Goal: Use online tool/utility: Utilize a website feature to perform a specific function

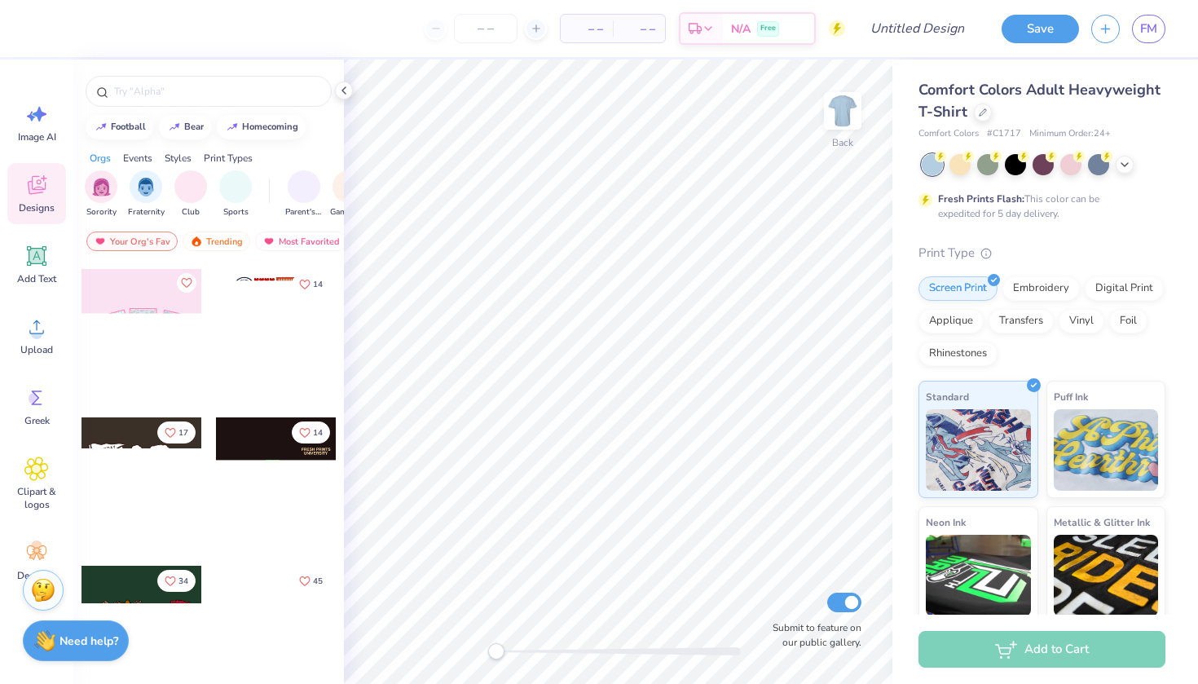
scroll to position [192, 0]
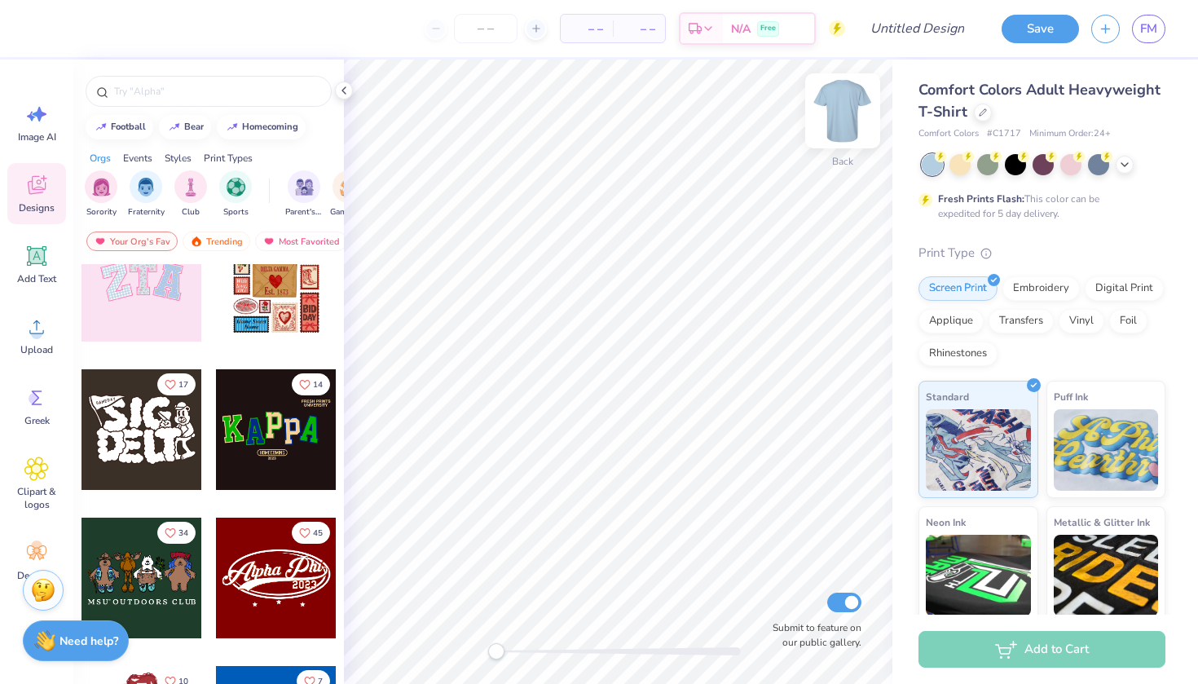
click at [840, 110] on img at bounding box center [842, 110] width 65 height 65
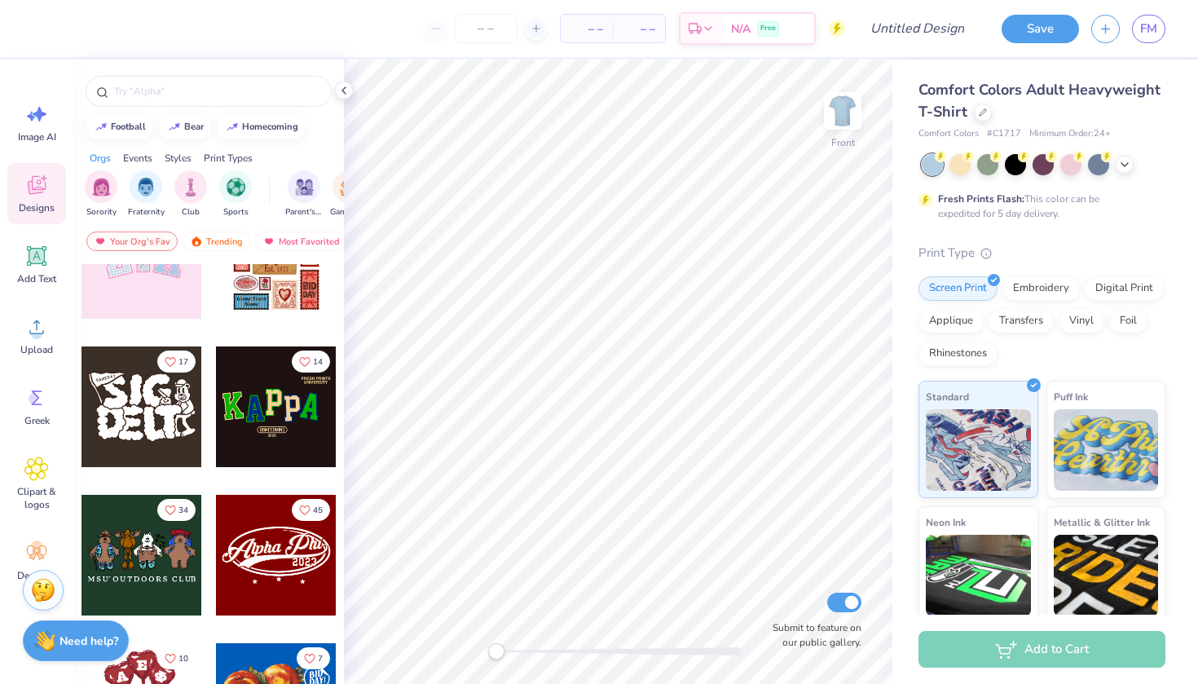
scroll to position [213, 0]
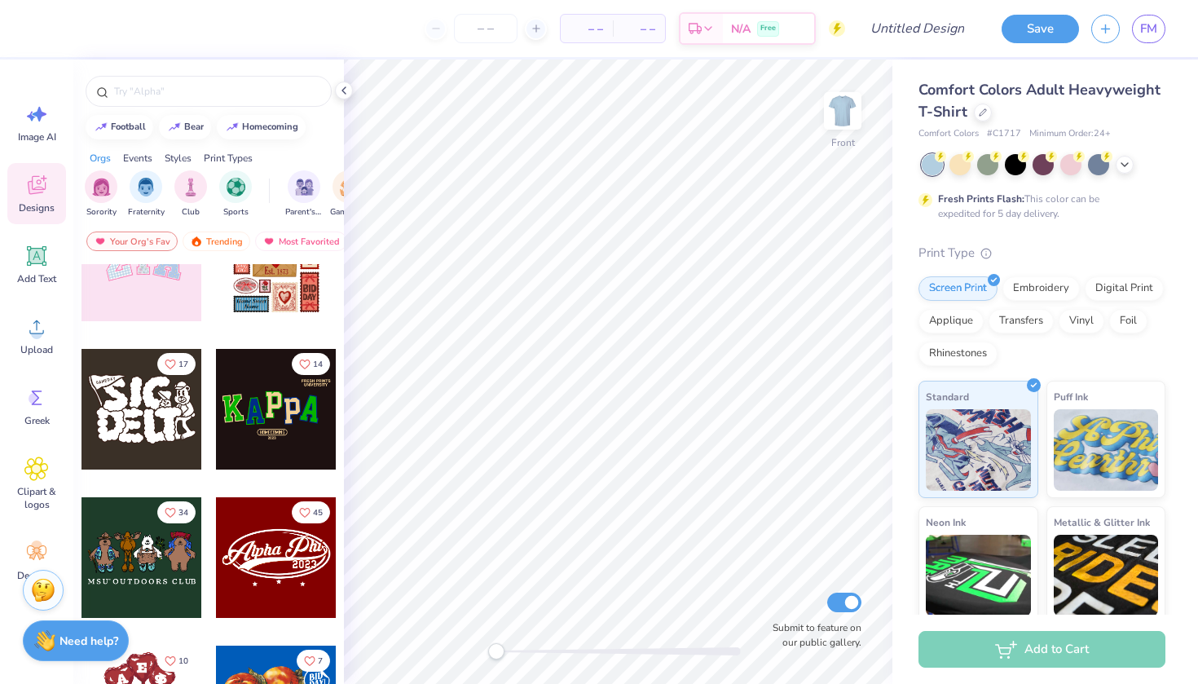
click at [282, 293] on div at bounding box center [276, 261] width 121 height 121
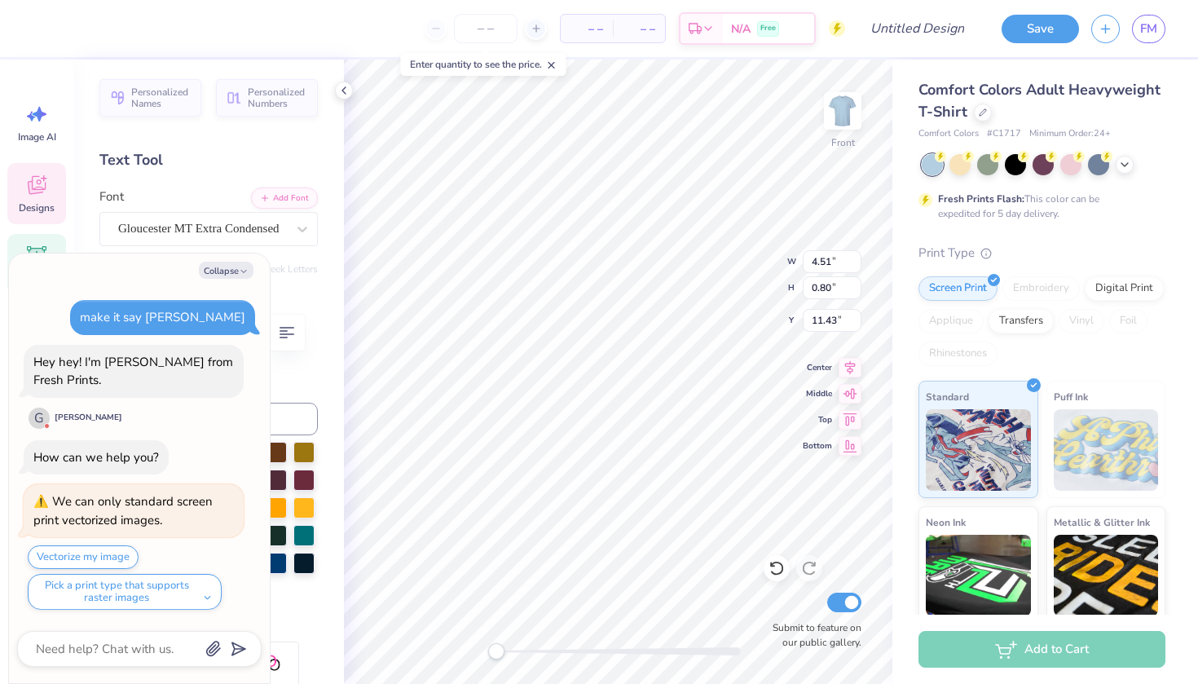
type textarea "x"
type textarea "DELTA"
type textarea "x"
type textarea "DELTA"
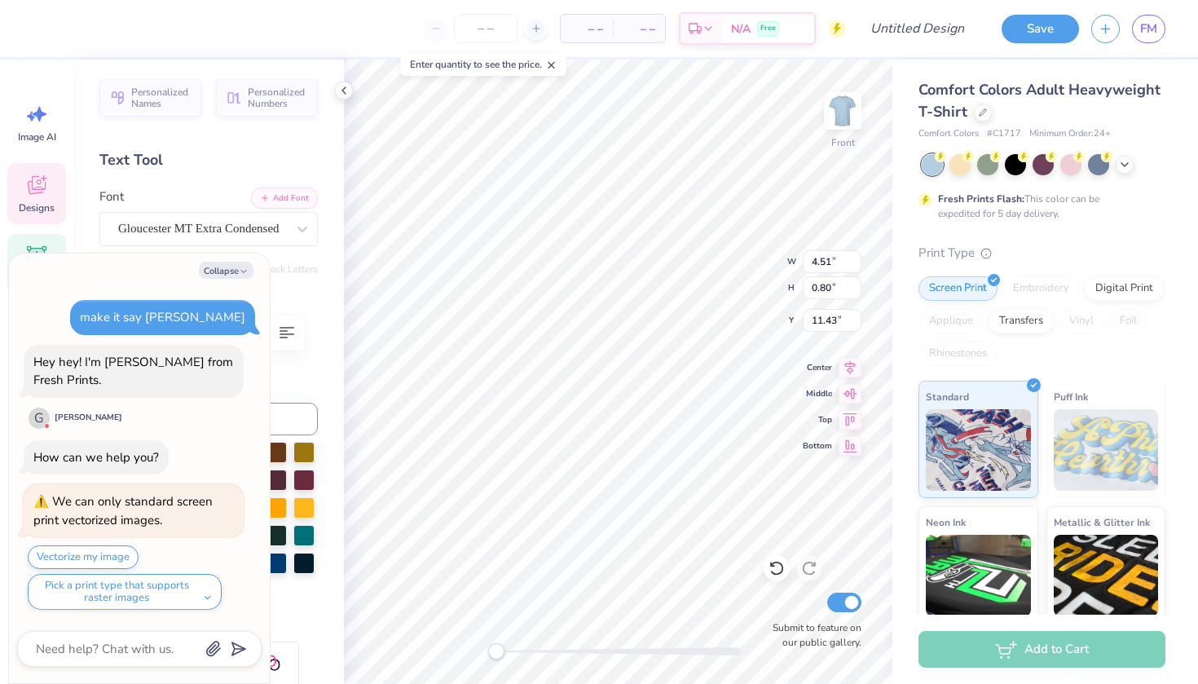
type textarea "x"
type textarea "DELT"
type textarea "x"
type textarea "DEL"
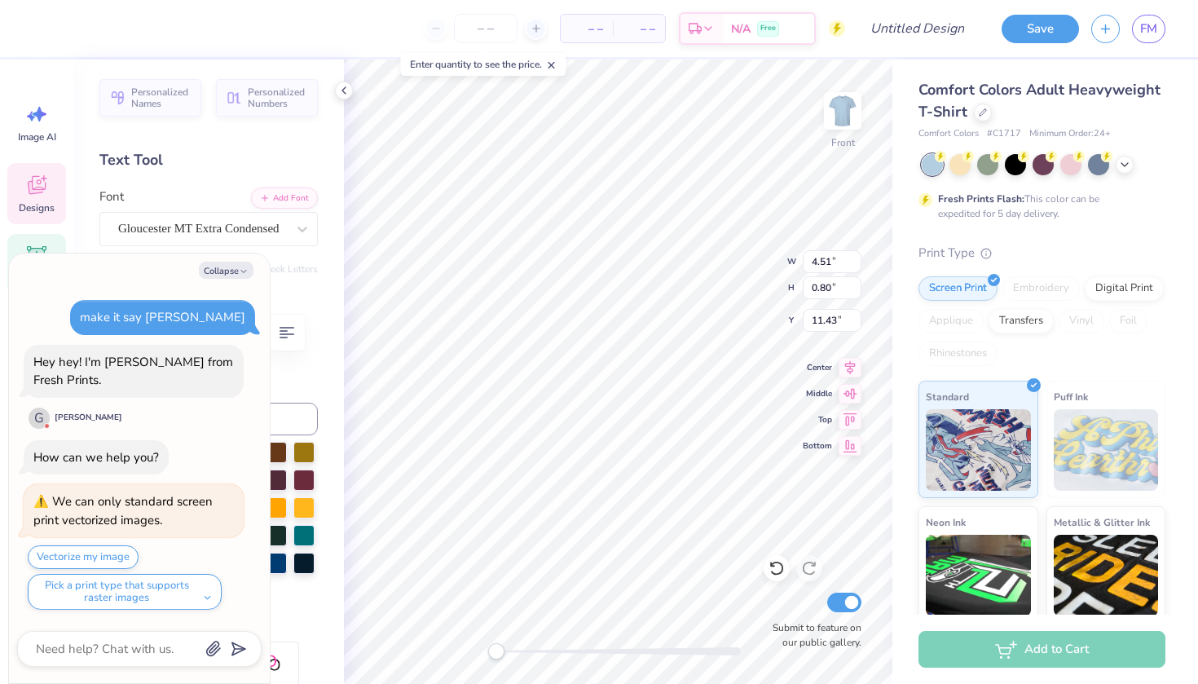
type textarea "x"
type textarea "DE"
type textarea "x"
type textarea "D"
type textarea "x"
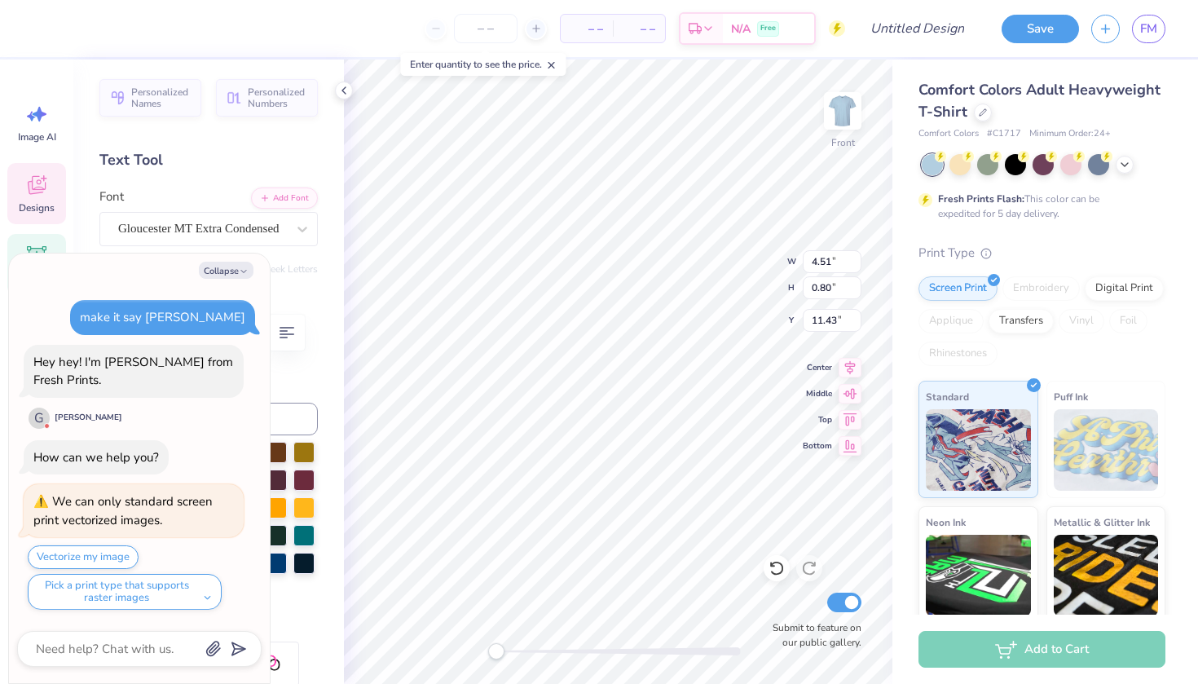
type textarea "x"
type textarea "B"
type textarea "x"
type textarea "Ba"
type textarea "x"
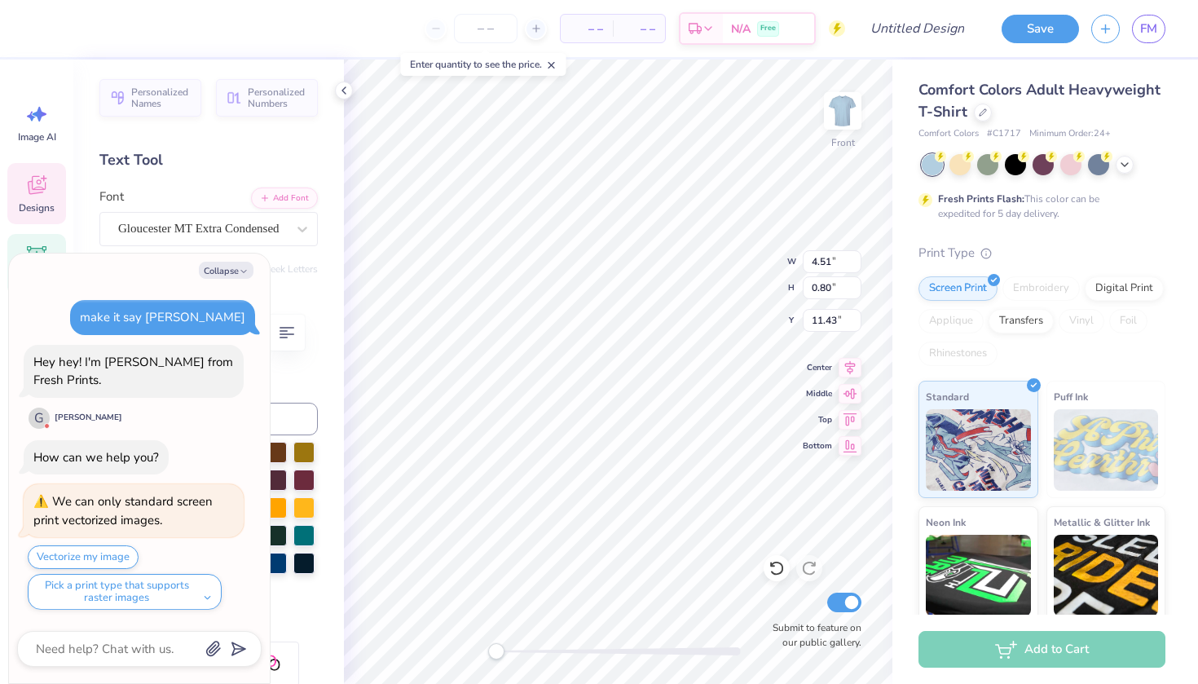
type textarea "B"
type textarea "x"
type textarea "AY"
type textarea "x"
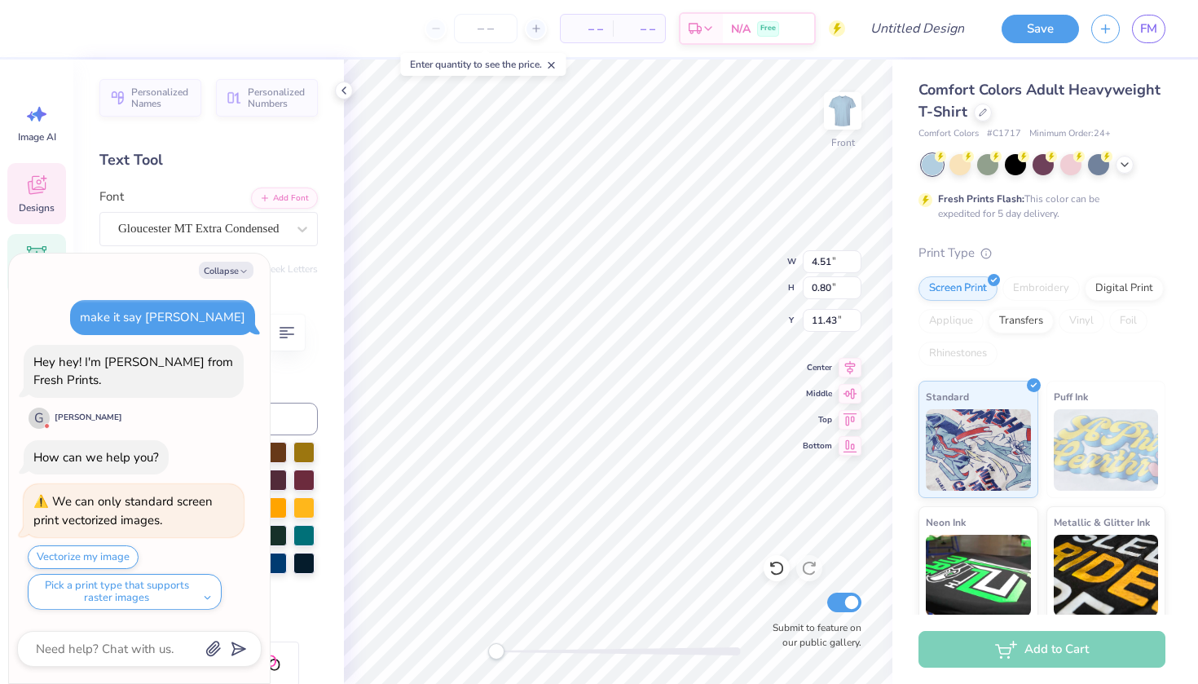
type textarea "AYIT"
type textarea "x"
type textarea "AYIT S"
type textarea "x"
type textarea "[PERSON_NAME]"
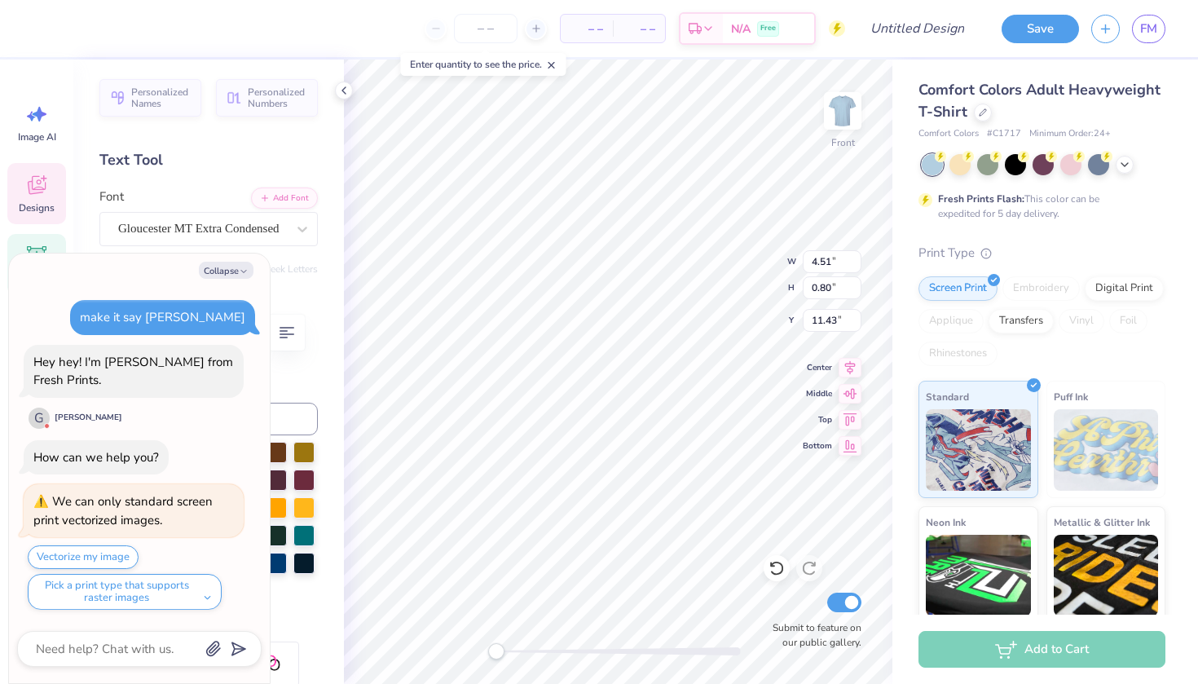
scroll to position [181, 0]
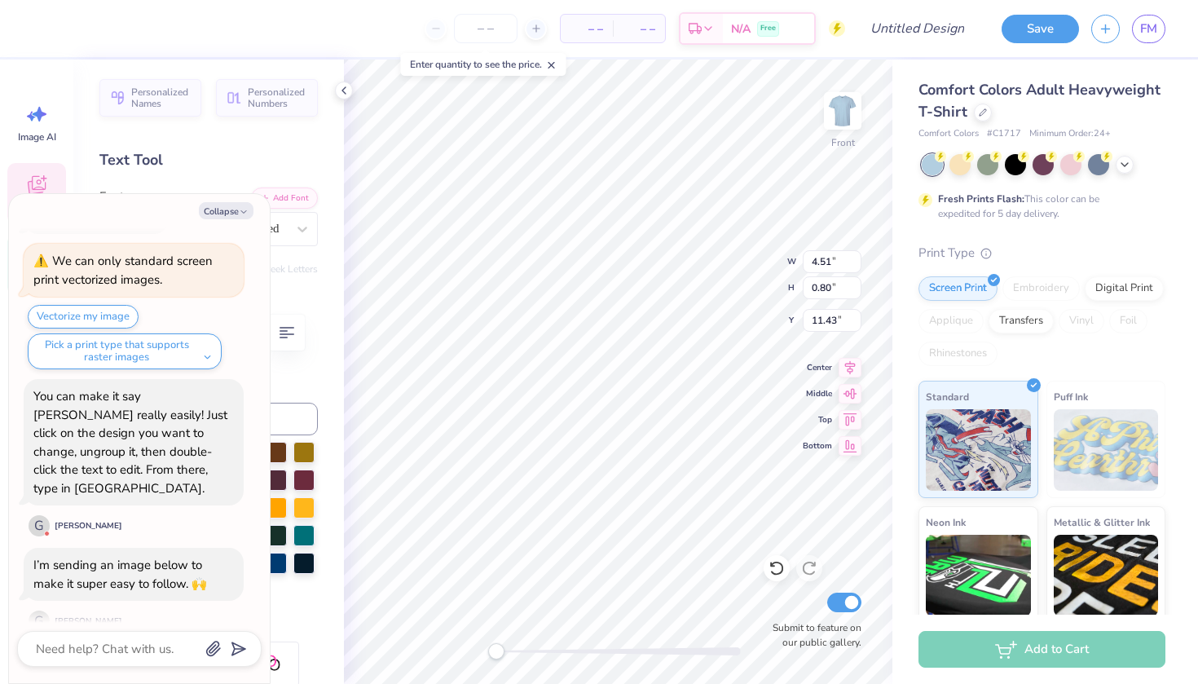
type textarea "x"
type textarea "[PERSON_NAME]"
type textarea "x"
type textarea "BAYIT SHENI"
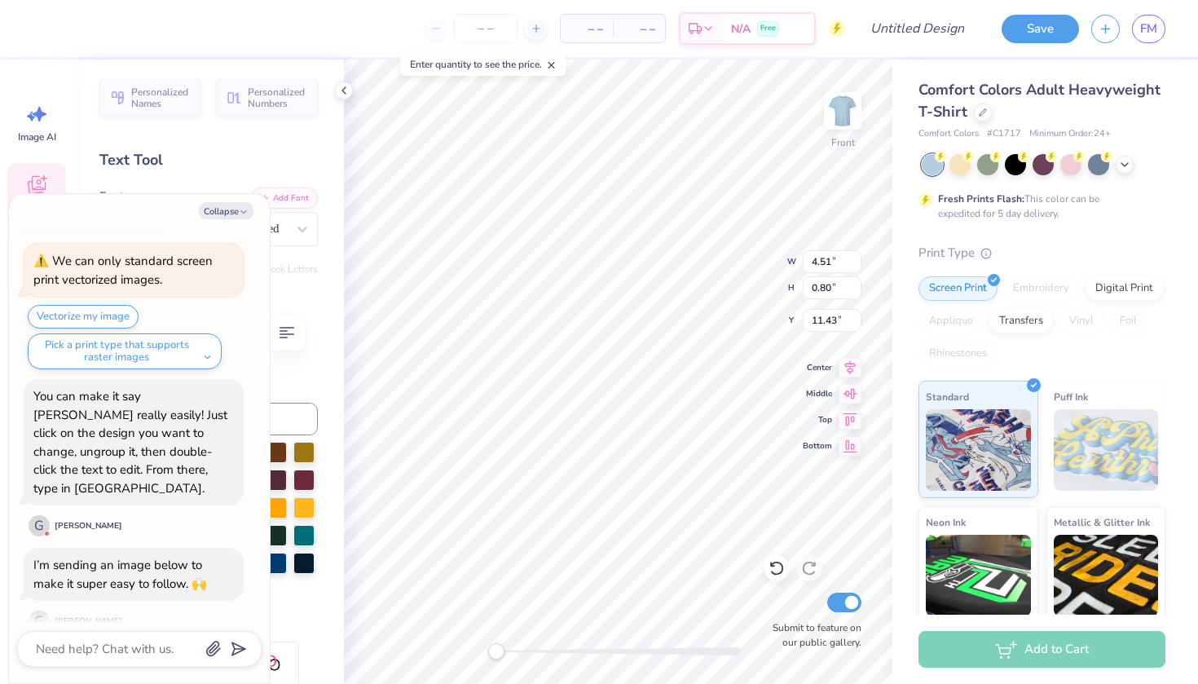
type textarea "x"
type input "1.75"
type input "0.91"
type input "15.12"
type textarea "x"
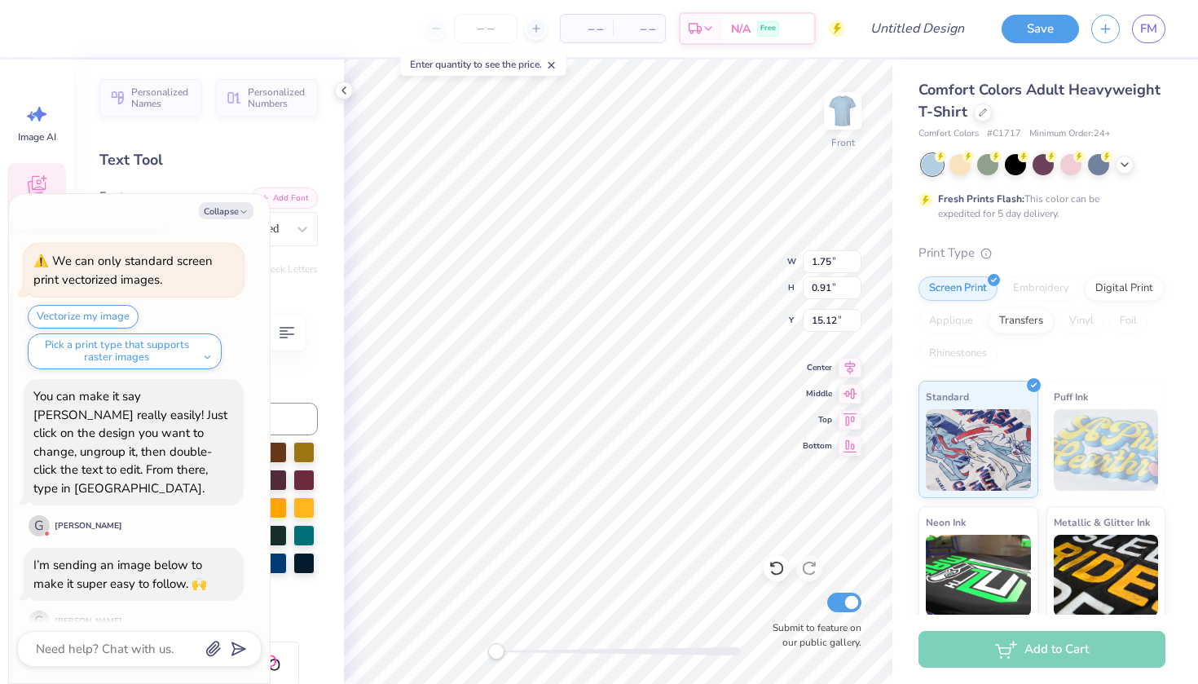
type textarea "2"
type textarea "x"
type textarea "20"
type textarea "x"
type textarea "202"
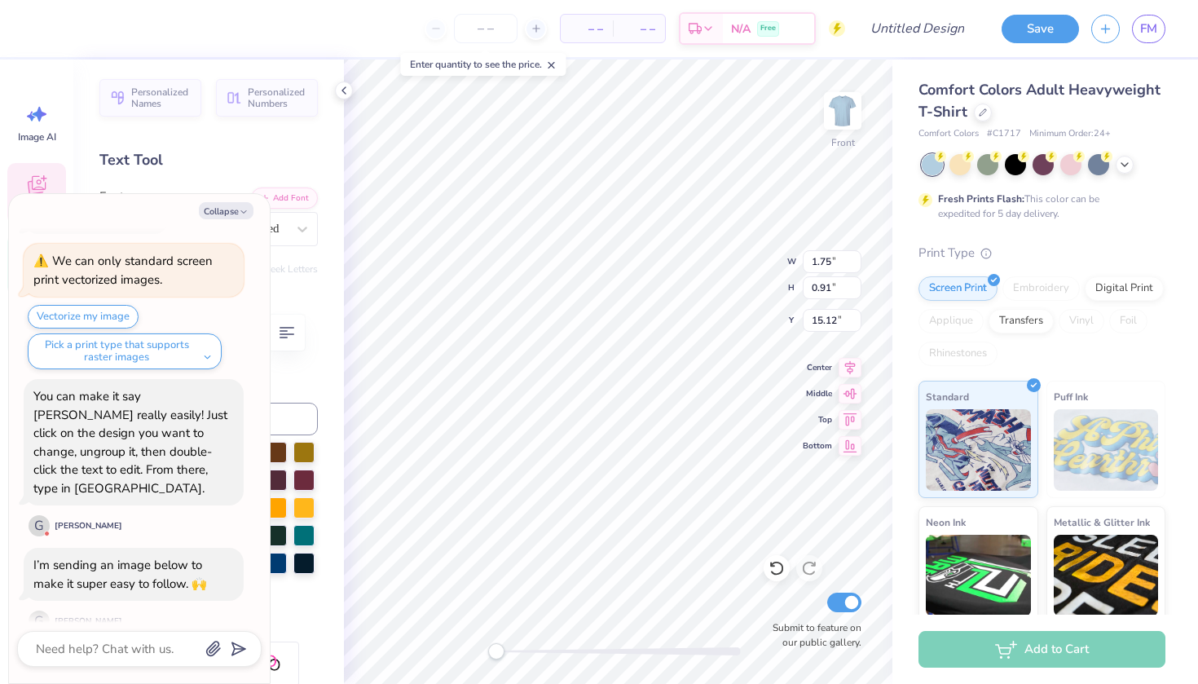
type textarea "x"
type textarea "2023"
type textarea "x"
type input "13.93"
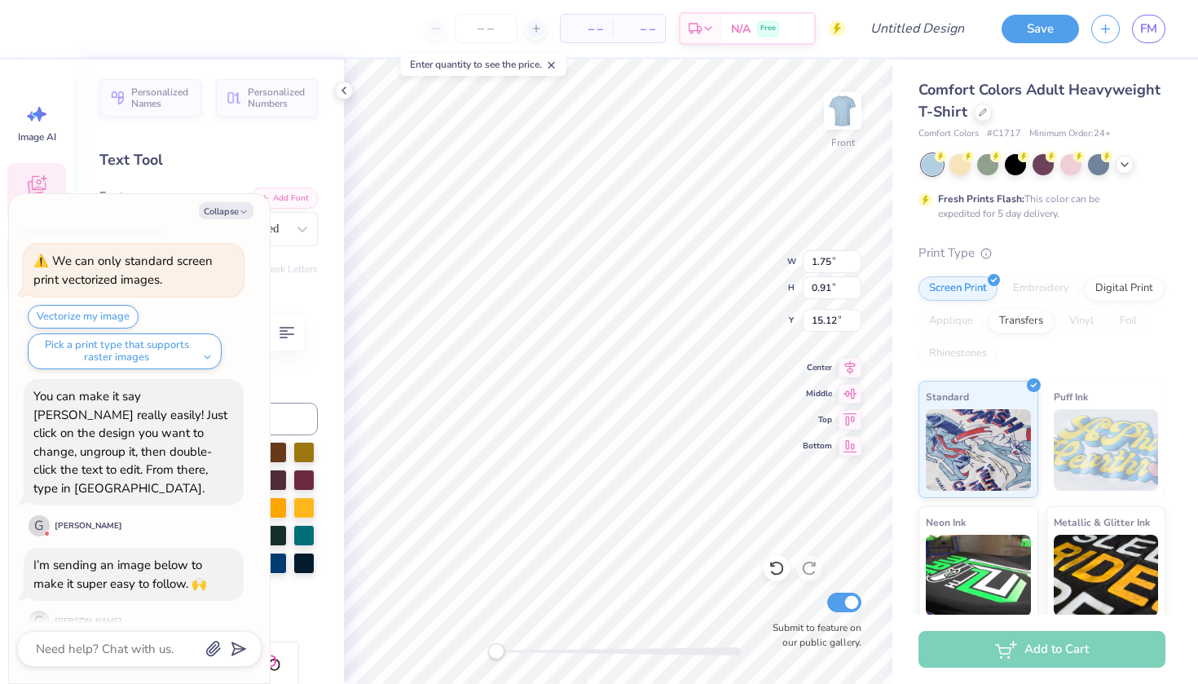
type input "16.89"
type input "5.31"
type textarea "x"
type input "1.83"
type input "0.91"
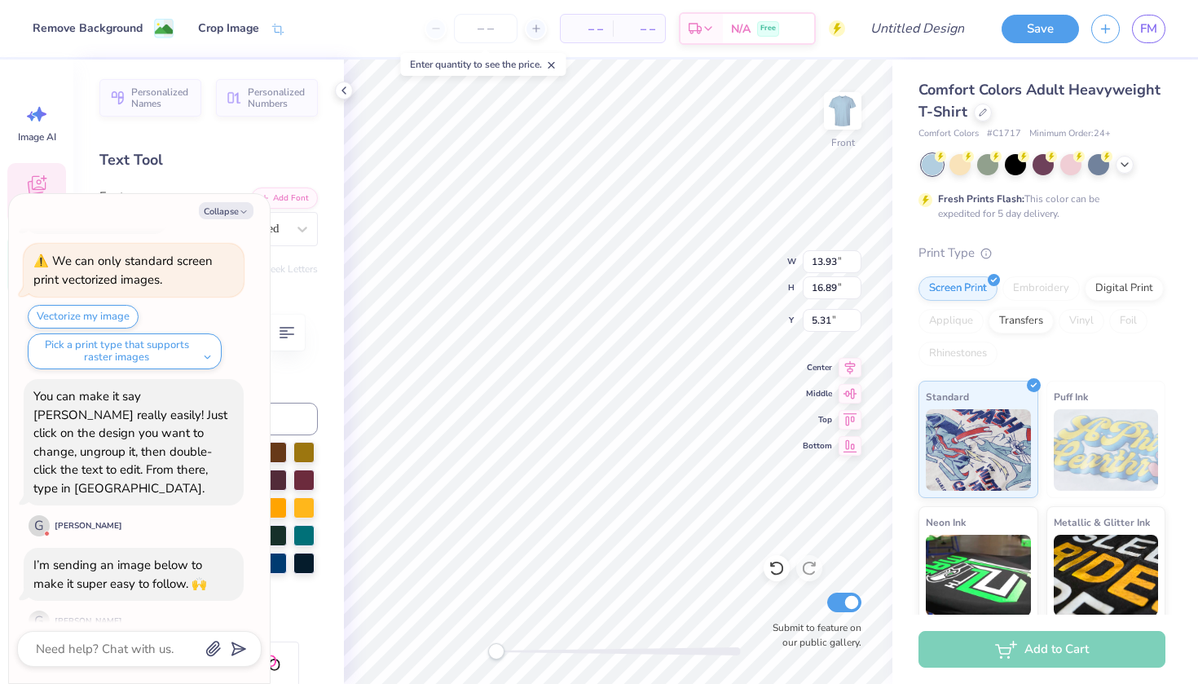
type input "15.17"
type textarea "x"
type input "1.51"
type input "1.43"
type input "6.36"
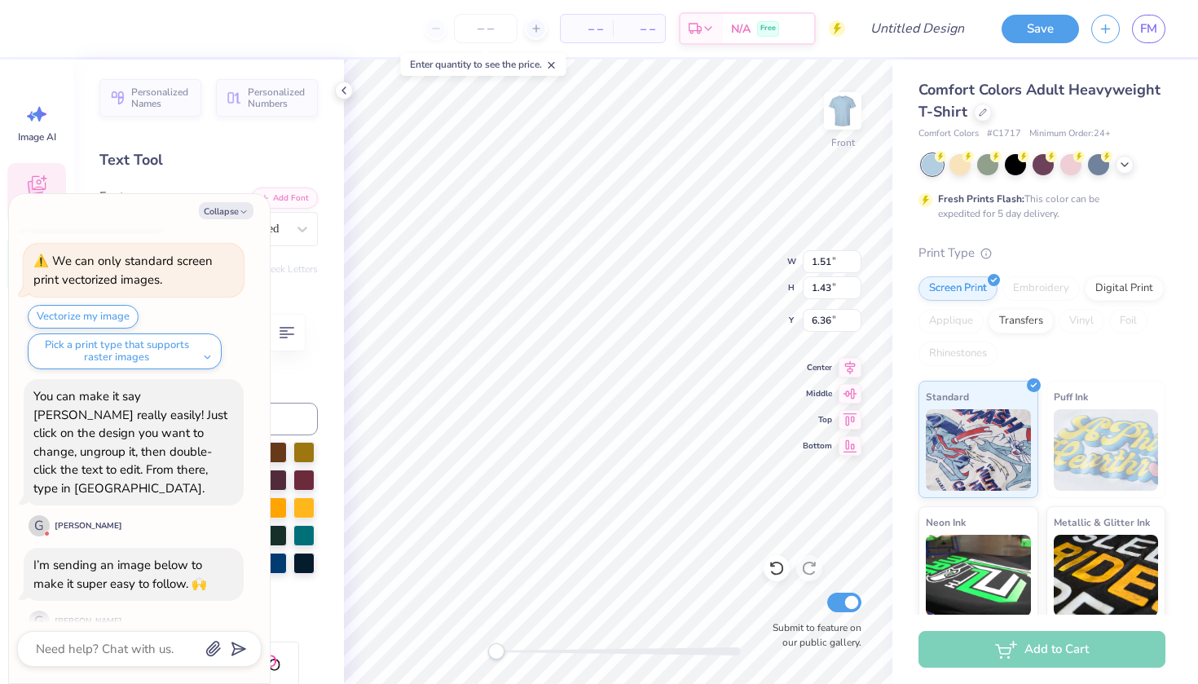
type textarea "x"
type textarea "D"
type textarea "x"
type textarea "b"
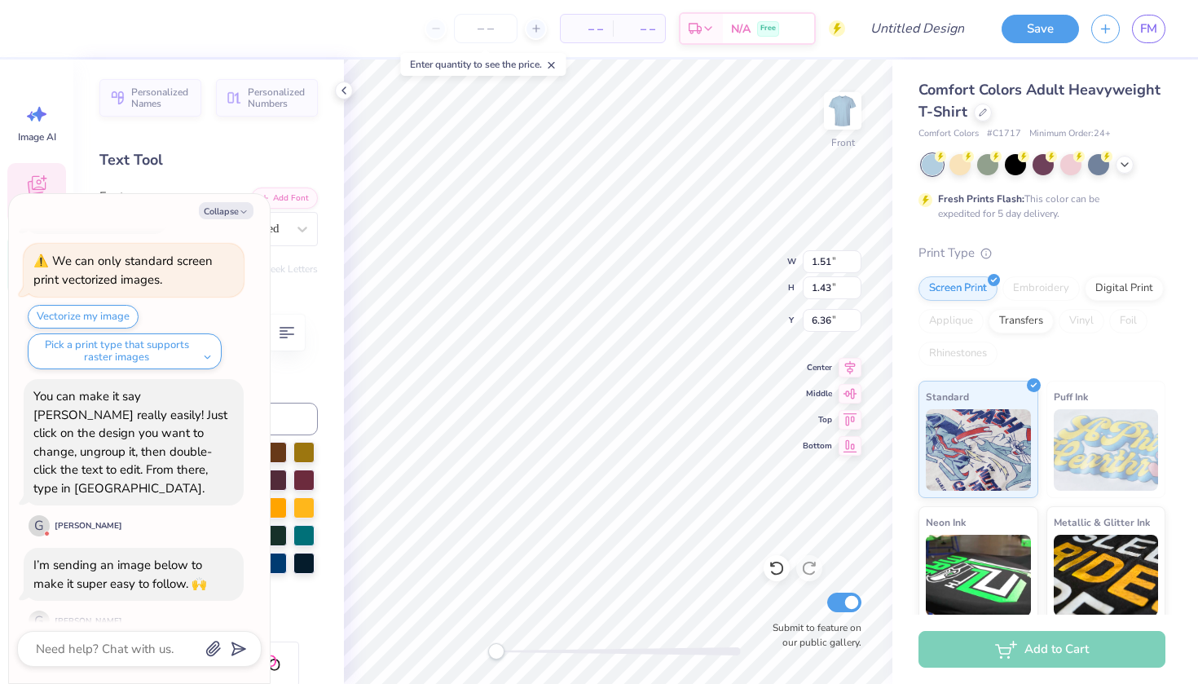
type textarea "x"
type textarea "bb"
type textarea "x"
type textarea "bb"
type textarea "x"
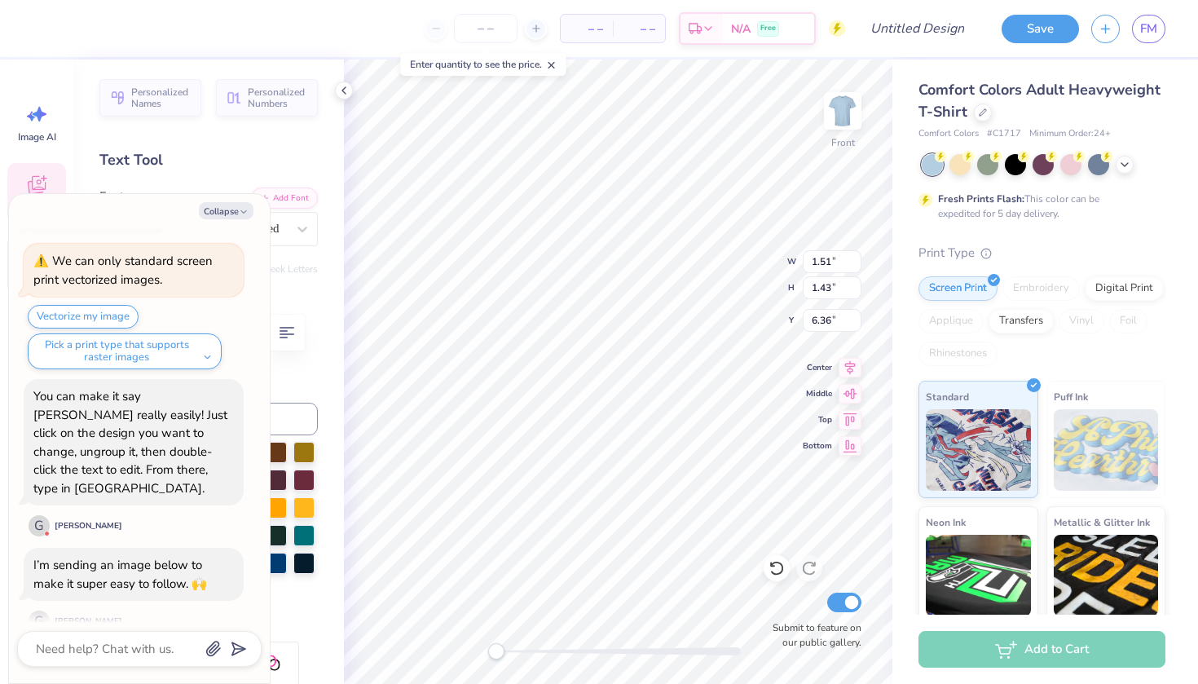
type textarea "b"
type textarea "x"
type textarea "B"
type textarea "x"
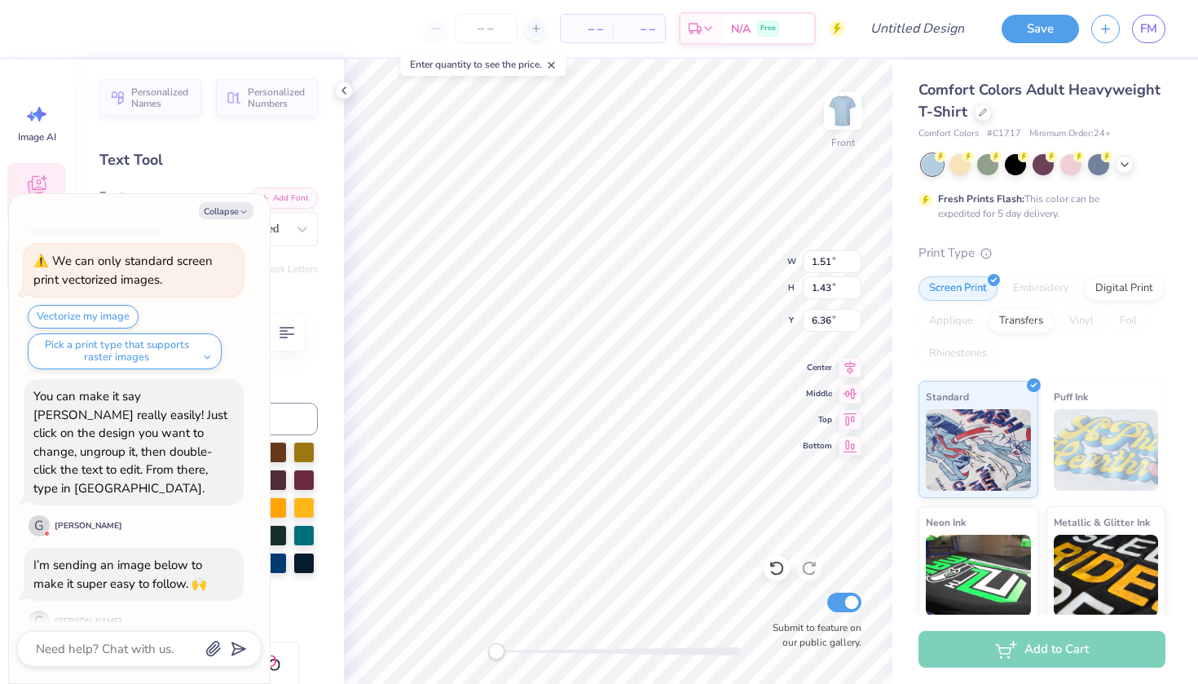
type textarea "BBG"
type textarea "x"
type textarea "BBG"
type textarea "x"
type input "13.93"
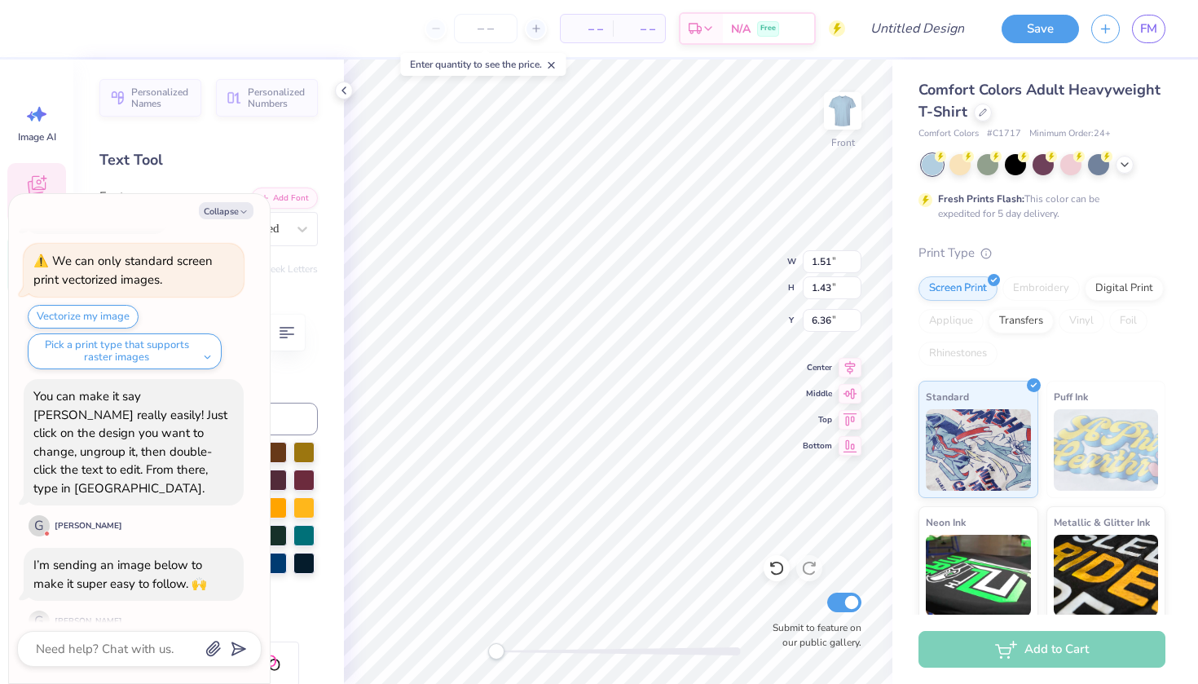
type input "16.89"
type input "5.31"
type textarea "x"
type input "2.22"
type input "1.43"
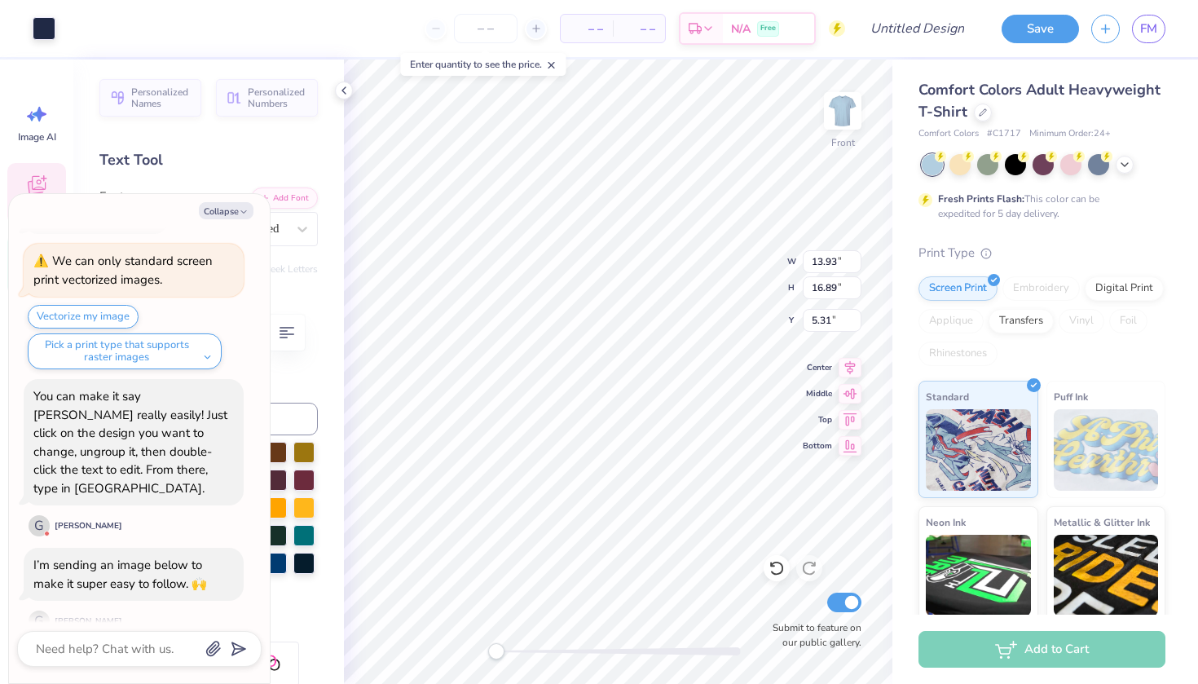
type input "6.36"
type textarea "x"
type input "1.36"
type input "0.64"
type input "14.98"
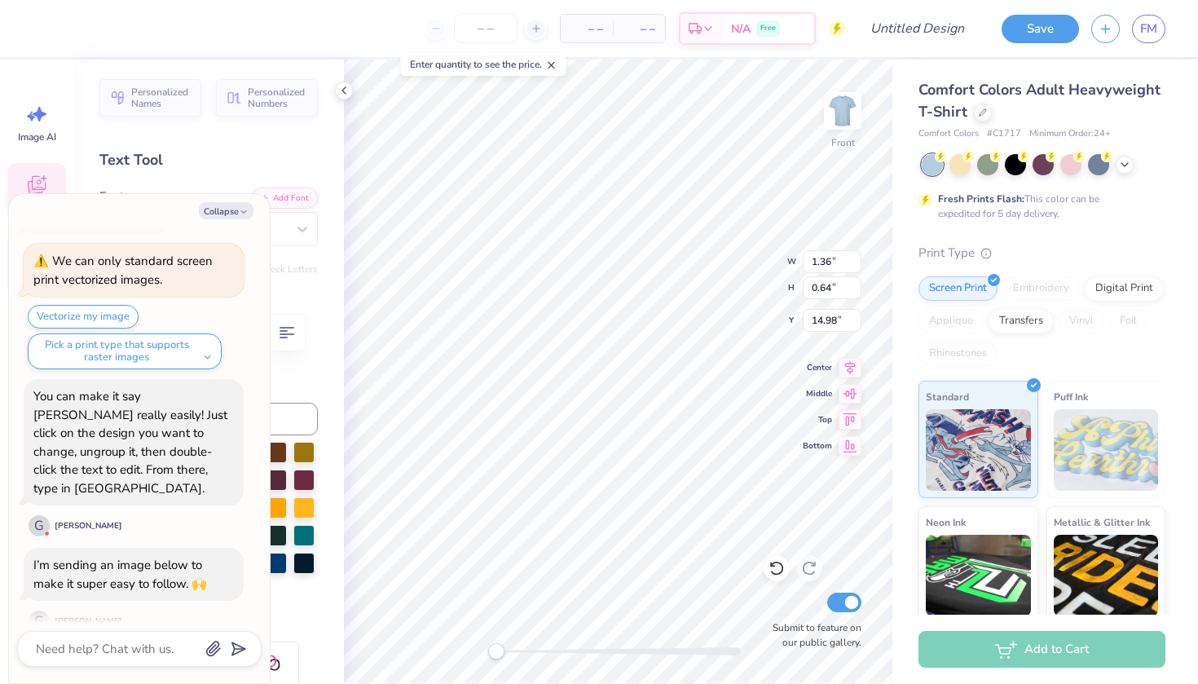
type textarea "x"
type textarea "D"
type textarea "x"
type textarea "B"
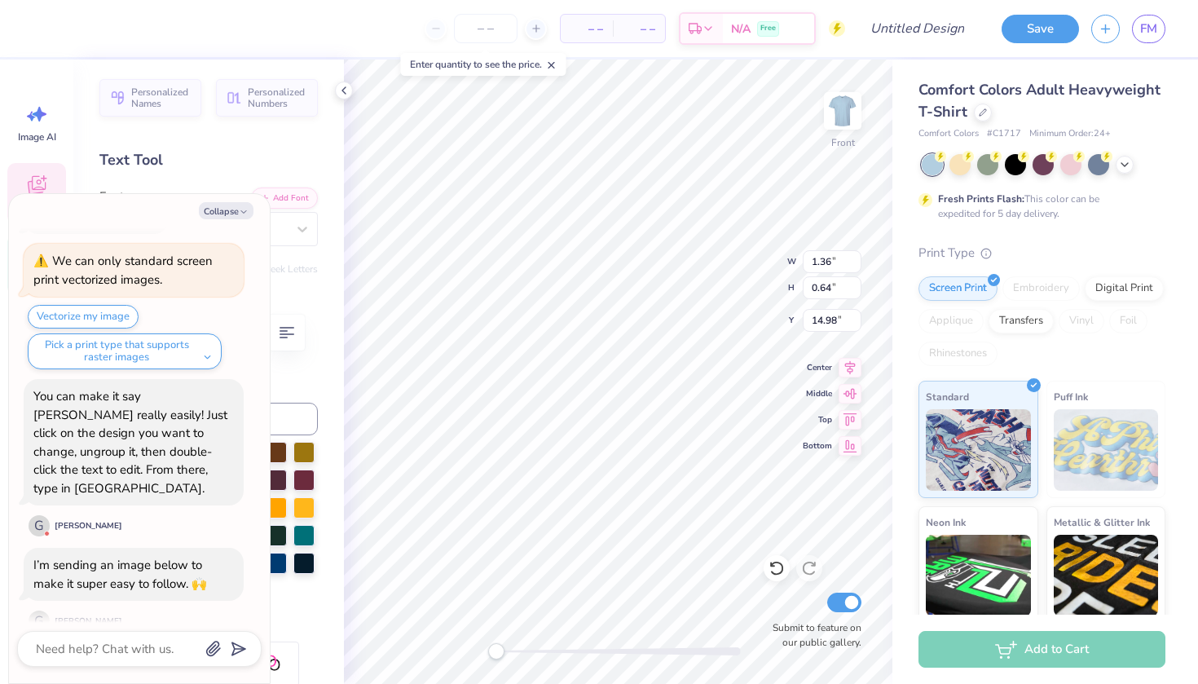
type textarea "x"
type textarea "BB"
type textarea "x"
type textarea "BBY"
type textarea "x"
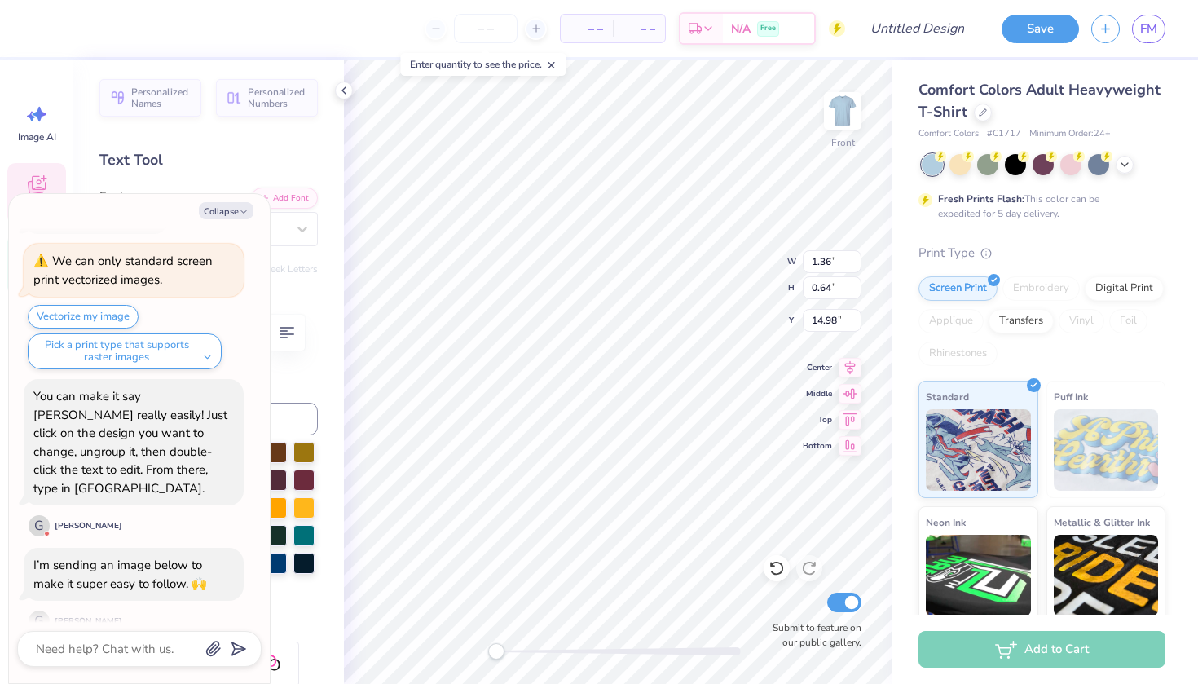
type textarea "BBYO"
type textarea "x"
type input "13.93"
type input "16.89"
type input "5.31"
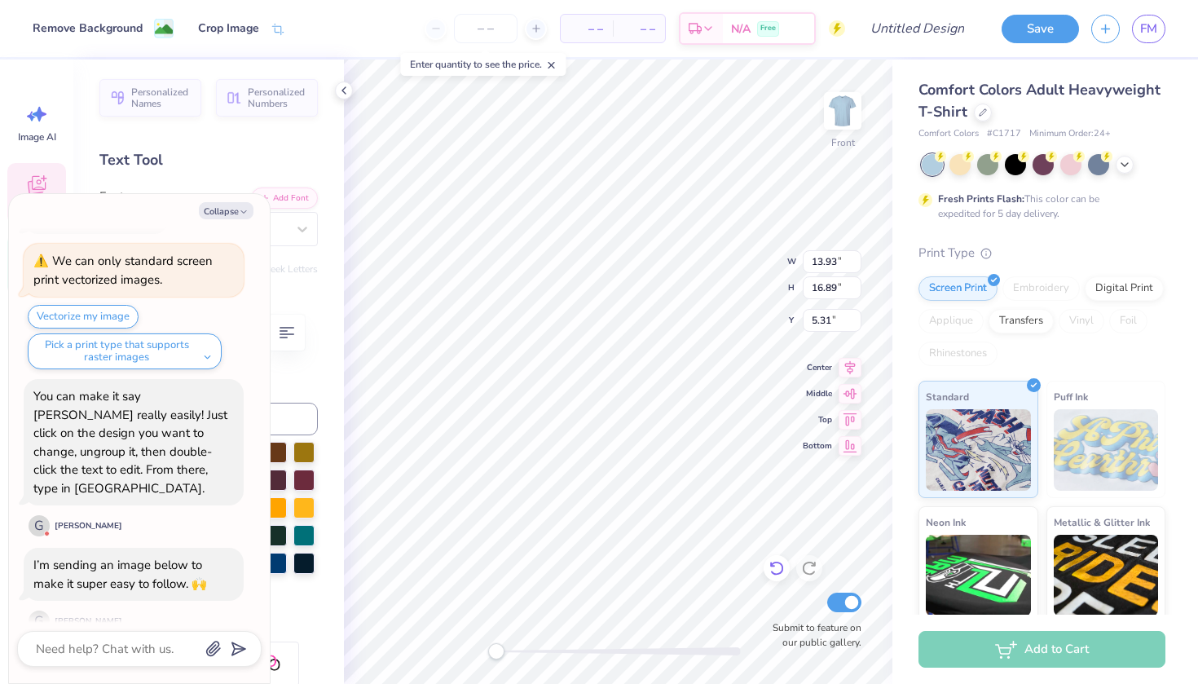
click at [779, 567] on icon at bounding box center [777, 568] width 16 height 16
type textarea "x"
type input "2.32"
type input "0.64"
type input "14.98"
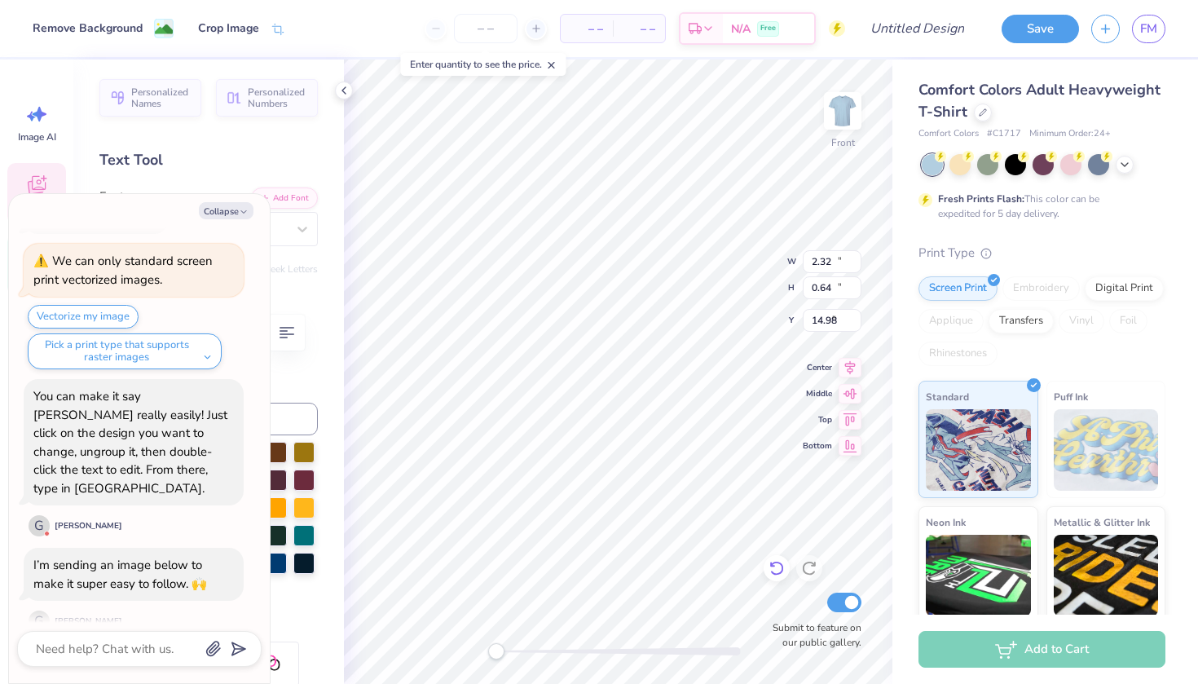
type textarea "x"
type input "13.93"
type input "16.89"
type input "5.31"
type textarea "x"
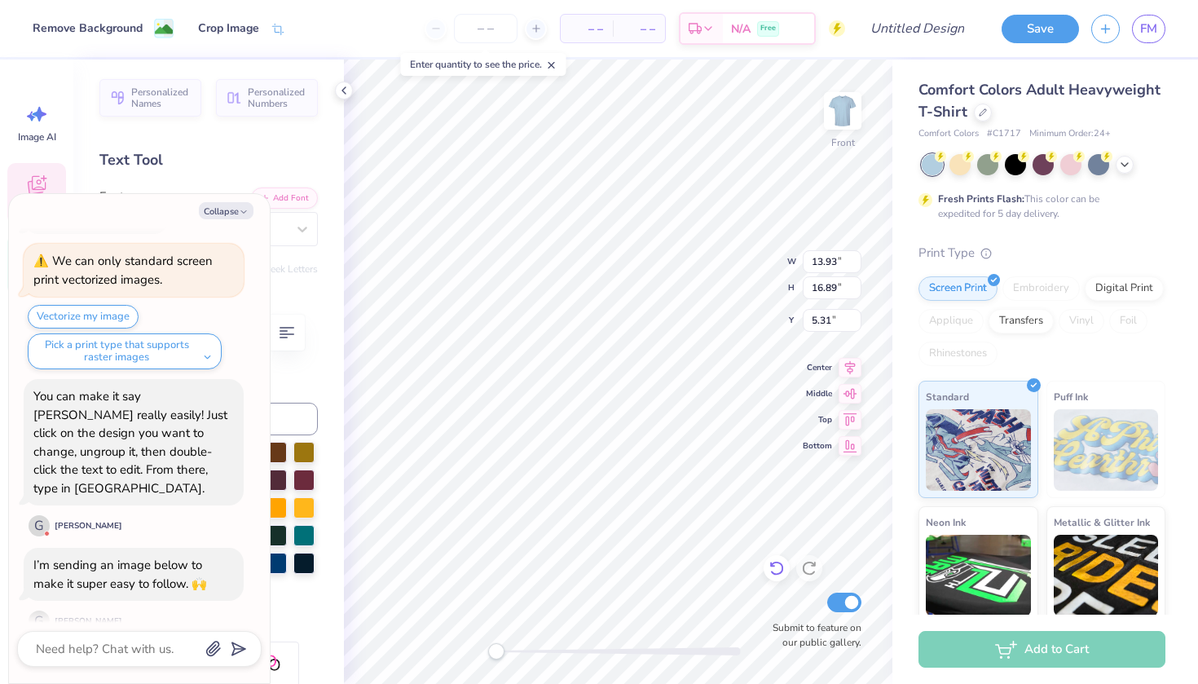
type input "2.38"
type input "0.64"
type input "20.93"
type textarea "x"
type input "4.90"
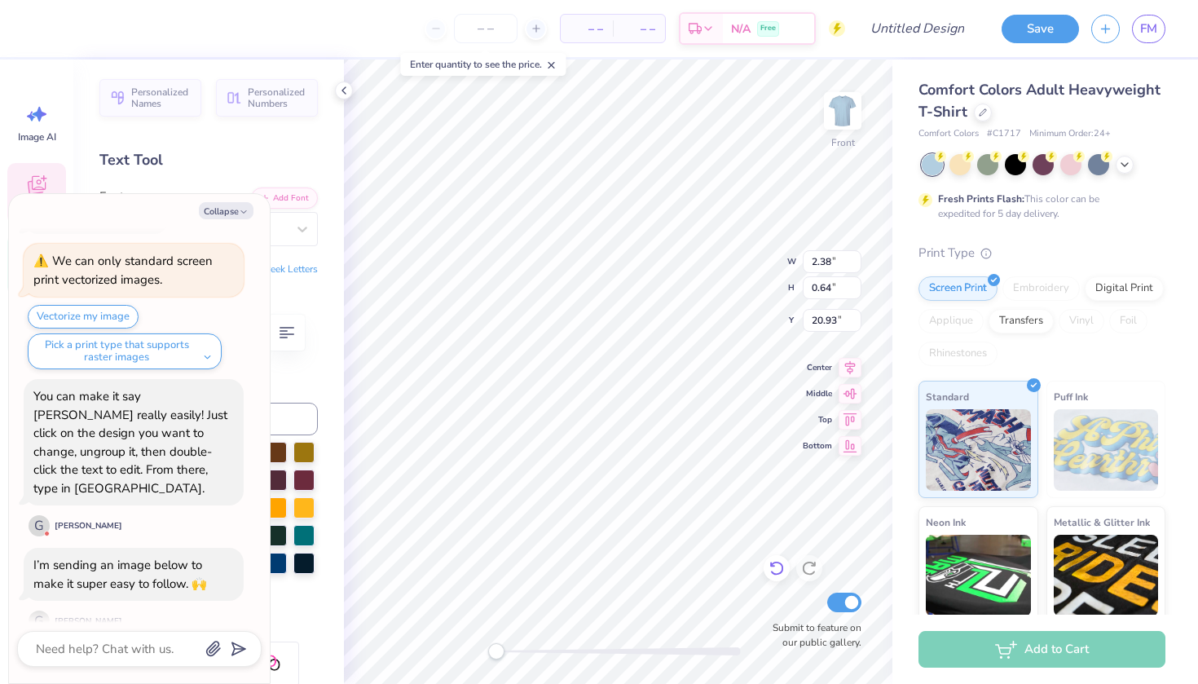
type input "0.65"
type input "20.03"
type textarea "x"
type input "2.14"
type input "1.16"
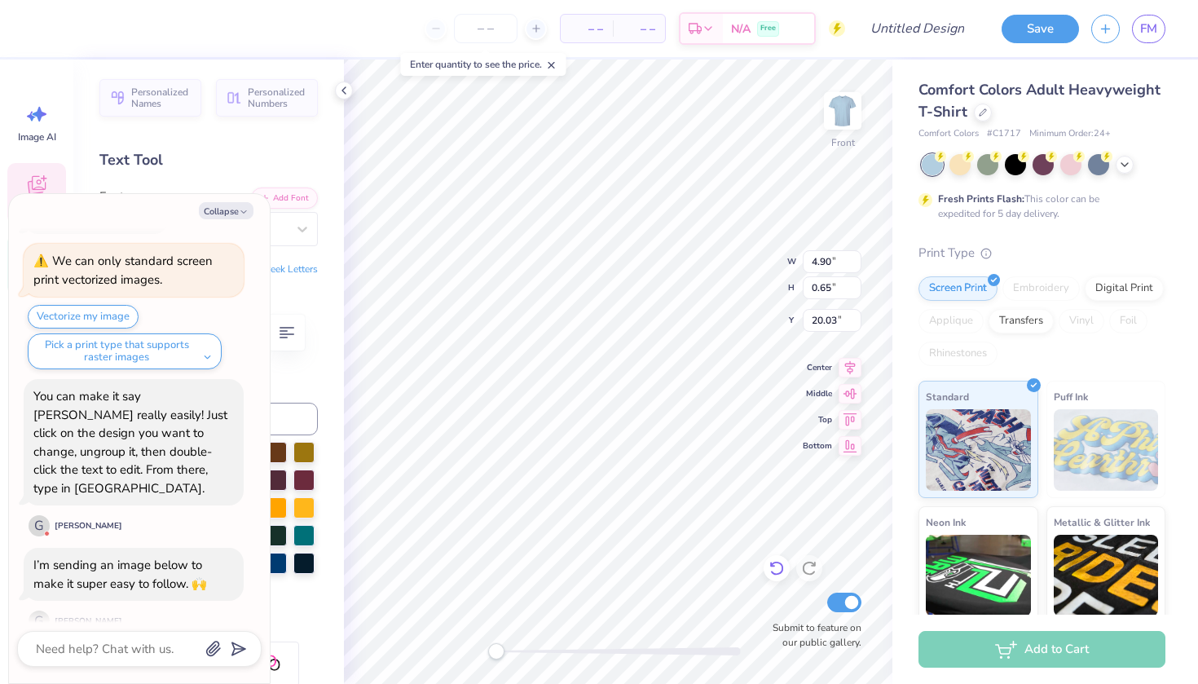
type input "19.12"
type textarea "x"
type input "2.18"
type input "1.31"
type input "17.63"
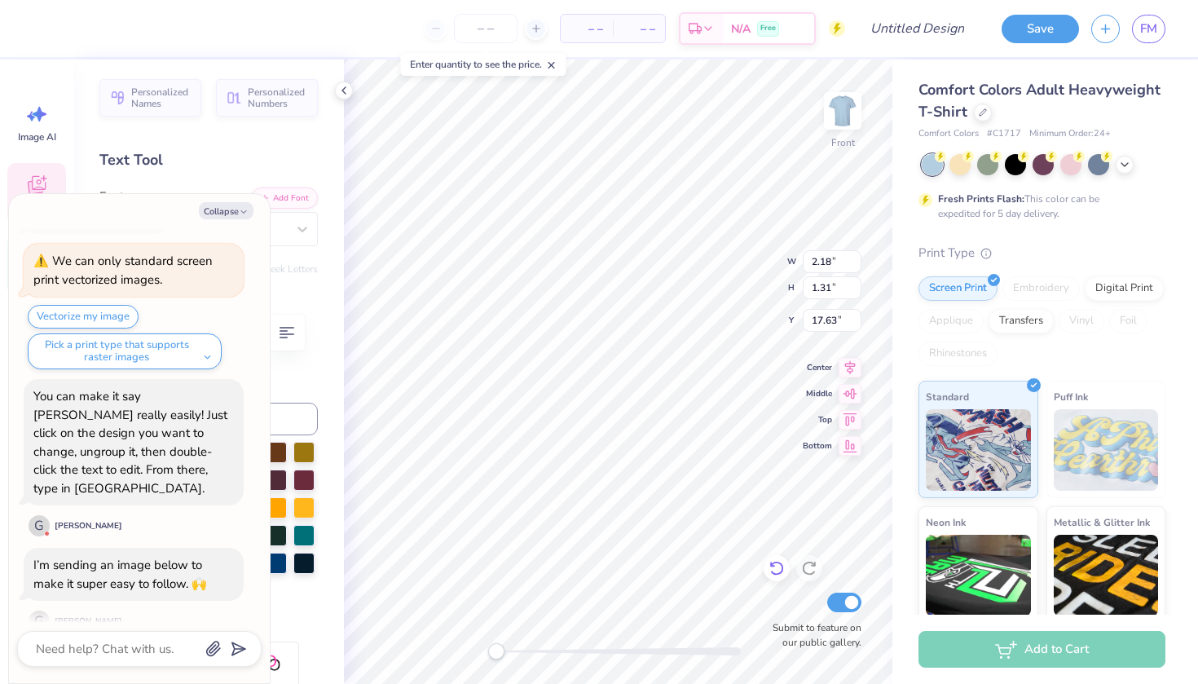
type textarea "x"
type textarea "A"
type textarea "x"
type textarea "z"
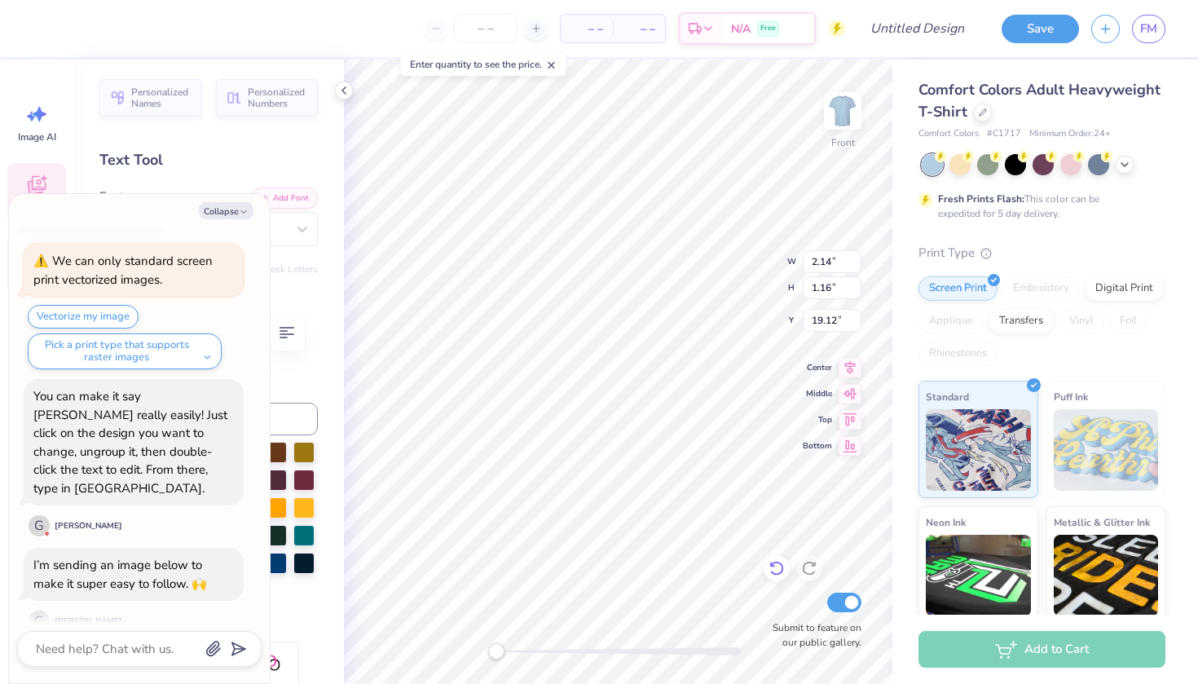
type textarea "x"
type input "1.03"
type input "1.35"
type input "17.61"
type textarea "x"
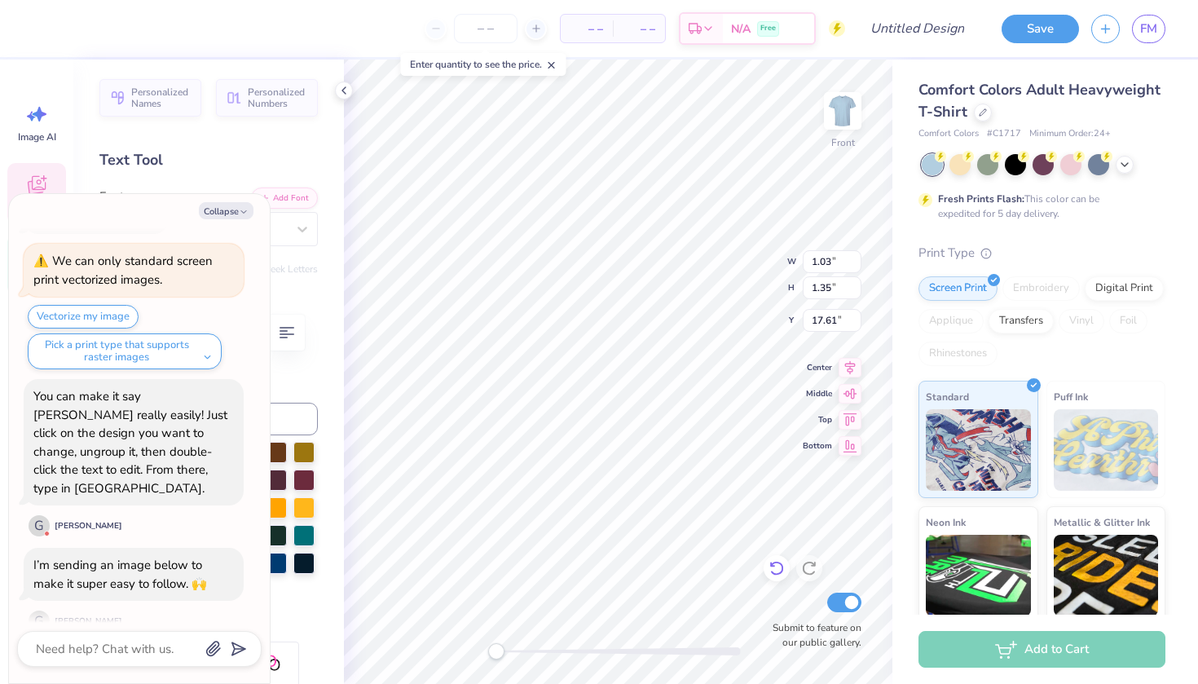
type input "0.91"
type input "1.12"
type input "19.22"
type textarea "x"
type input "1.03"
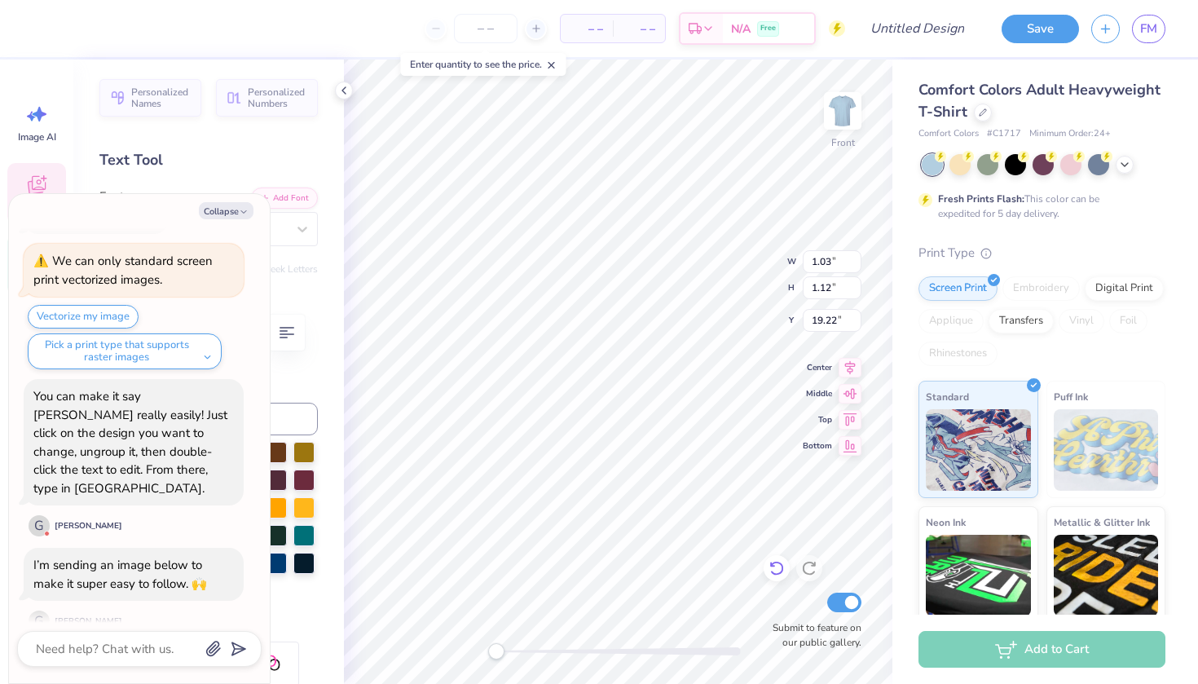
type input "1.35"
type input "16.85"
type textarea "x"
type input "13.93"
type input "16.89"
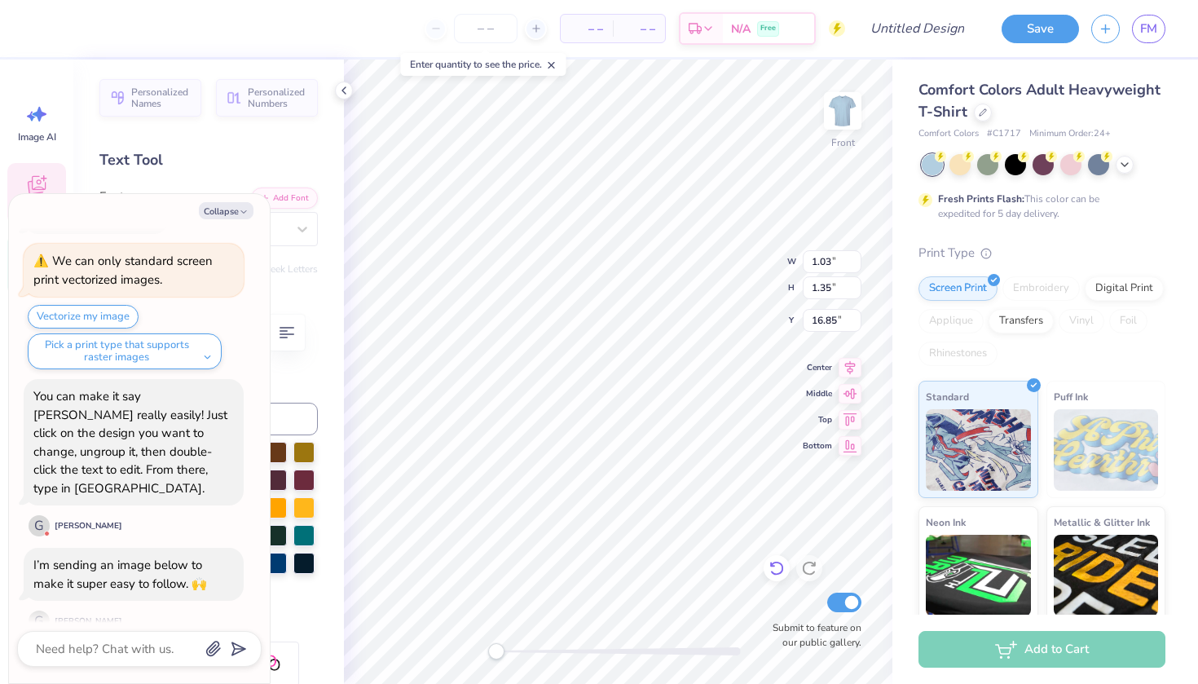
type input "5.31"
type textarea "x"
type input "1.03"
type input "1.35"
type input "16.85"
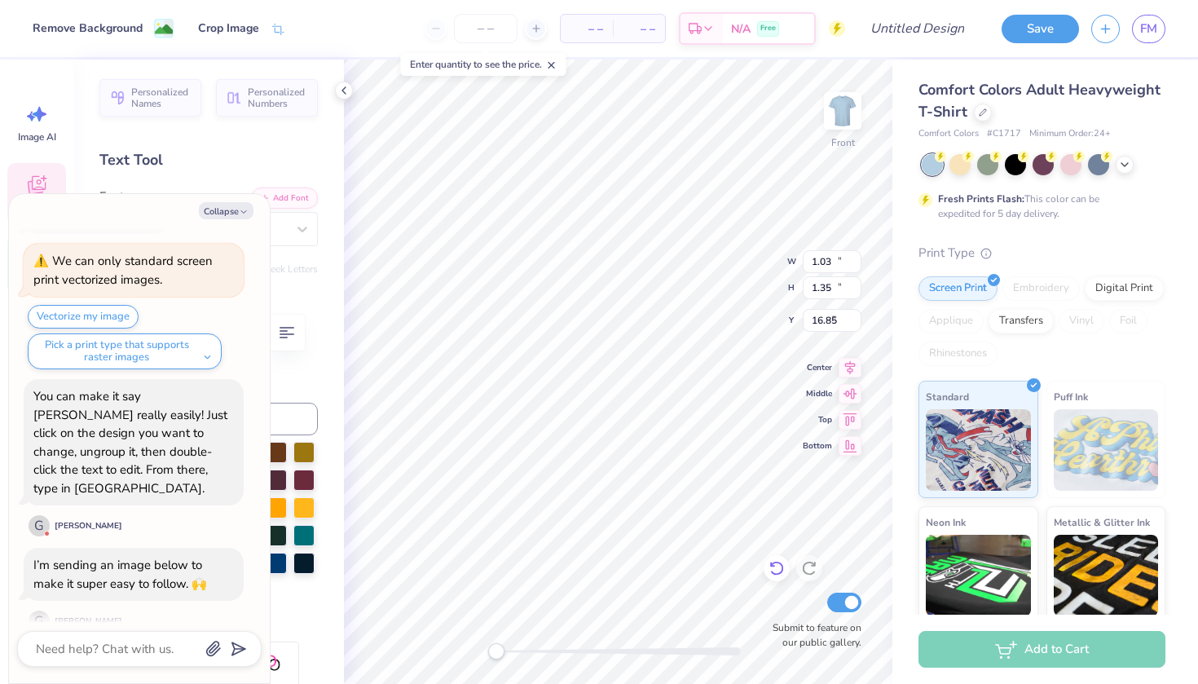
type textarea "x"
type input "13.93"
type input "16.89"
type input "5.31"
type textarea "x"
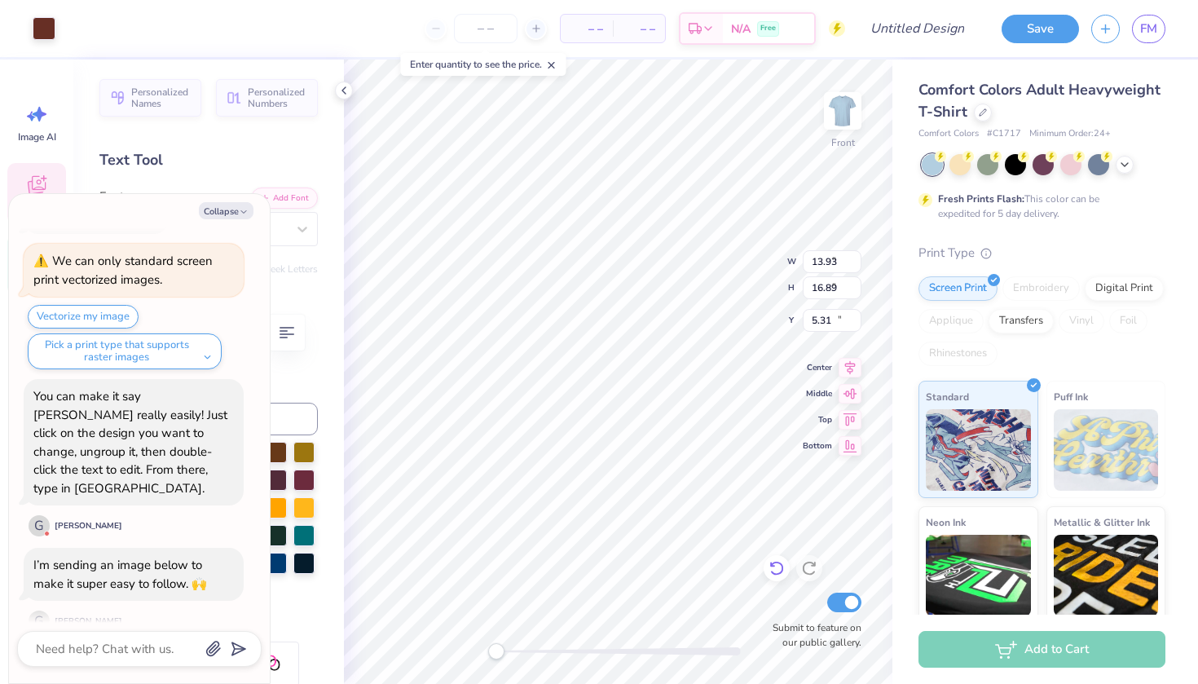
type input "0.91"
type input "1.12"
type input "18.49"
type textarea "x"
type textarea "z"
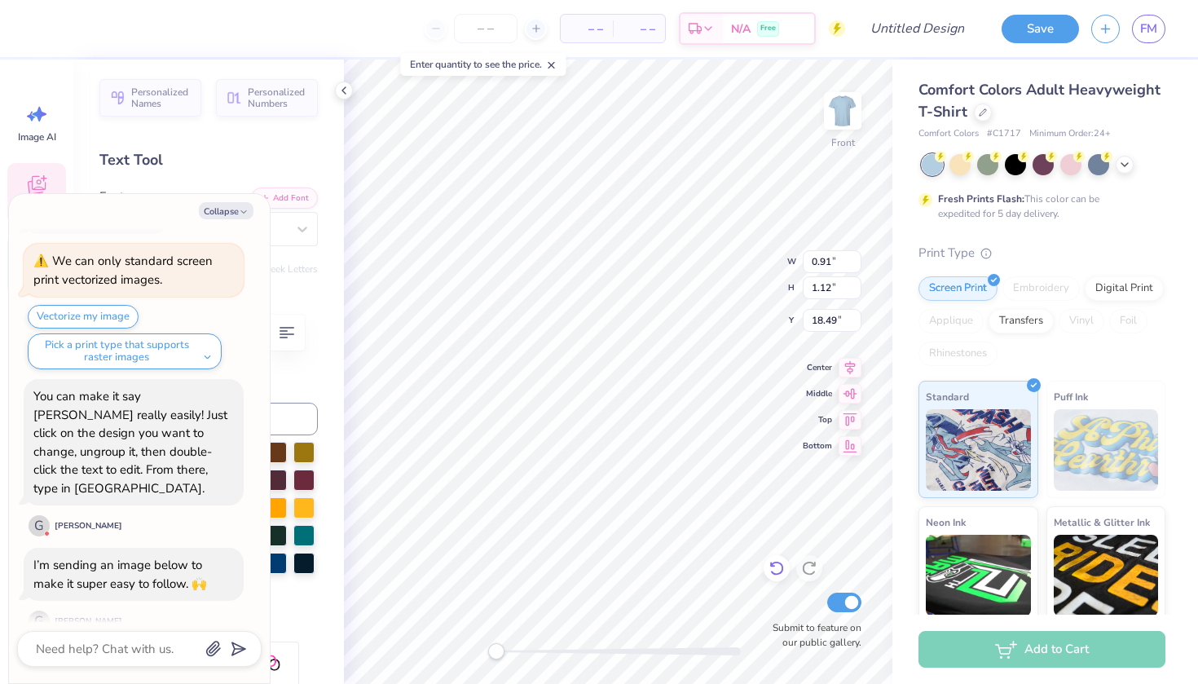
scroll to position [546, 0]
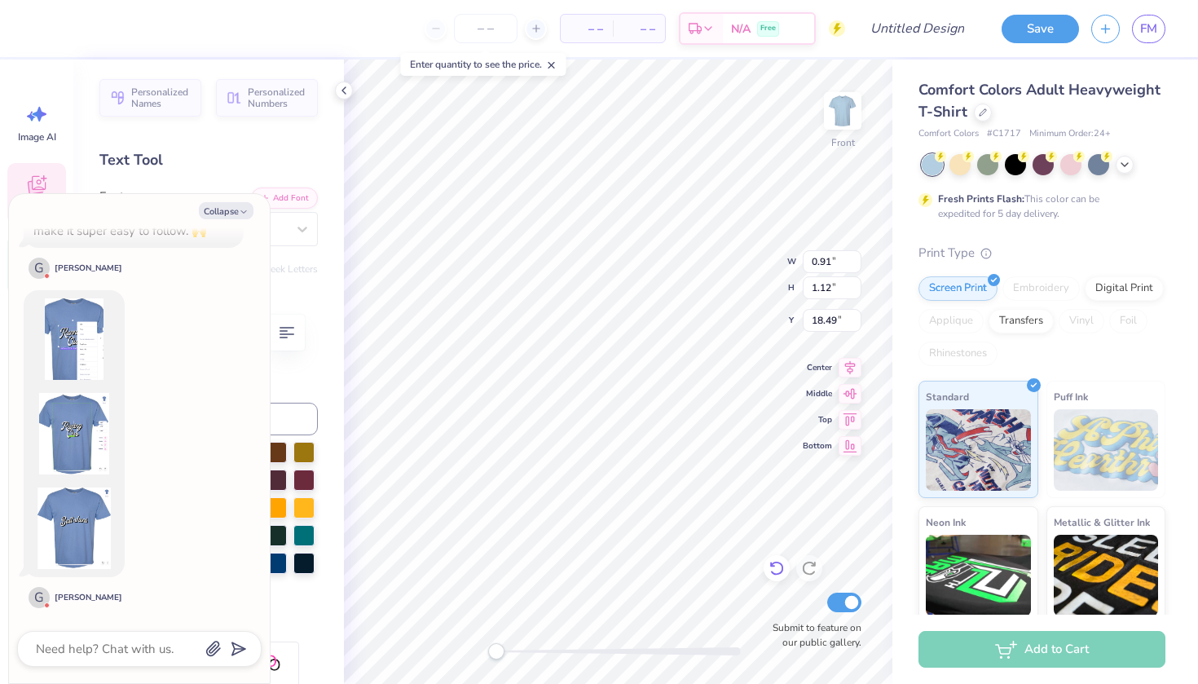
type textarea "x"
type textarea "z A"
type textarea "x"
type input "13.93"
type input "16.89"
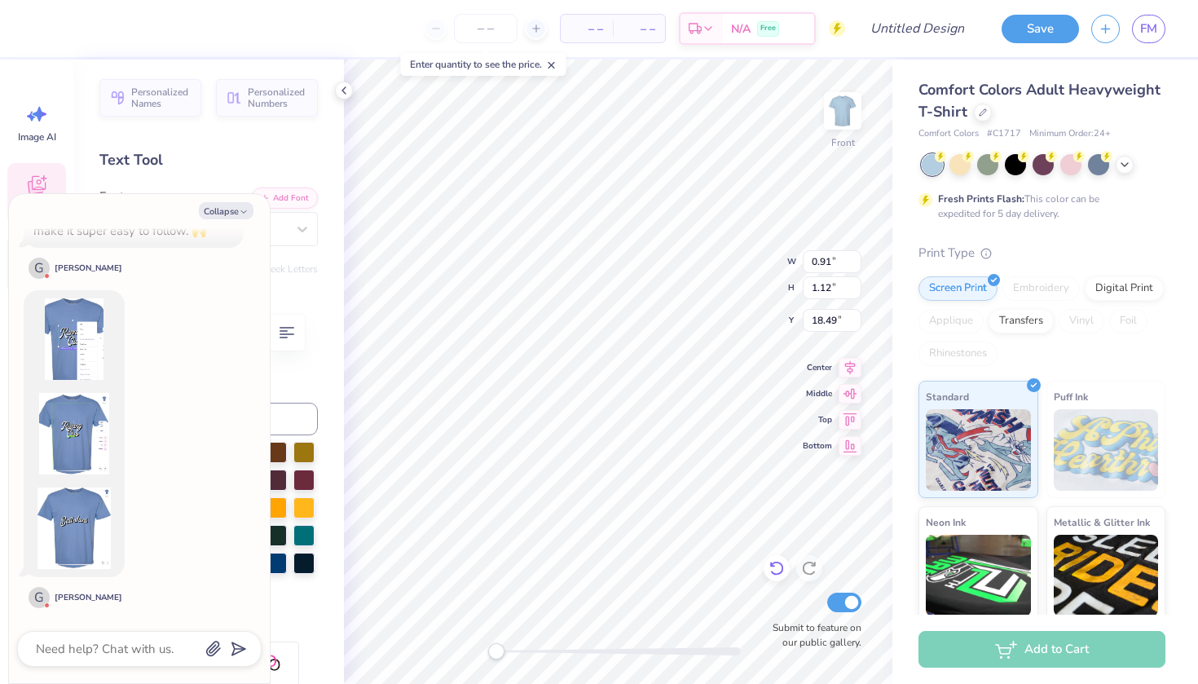
type input "5.31"
type textarea "x"
type input "0.91"
type input "2.61"
type input "17.74"
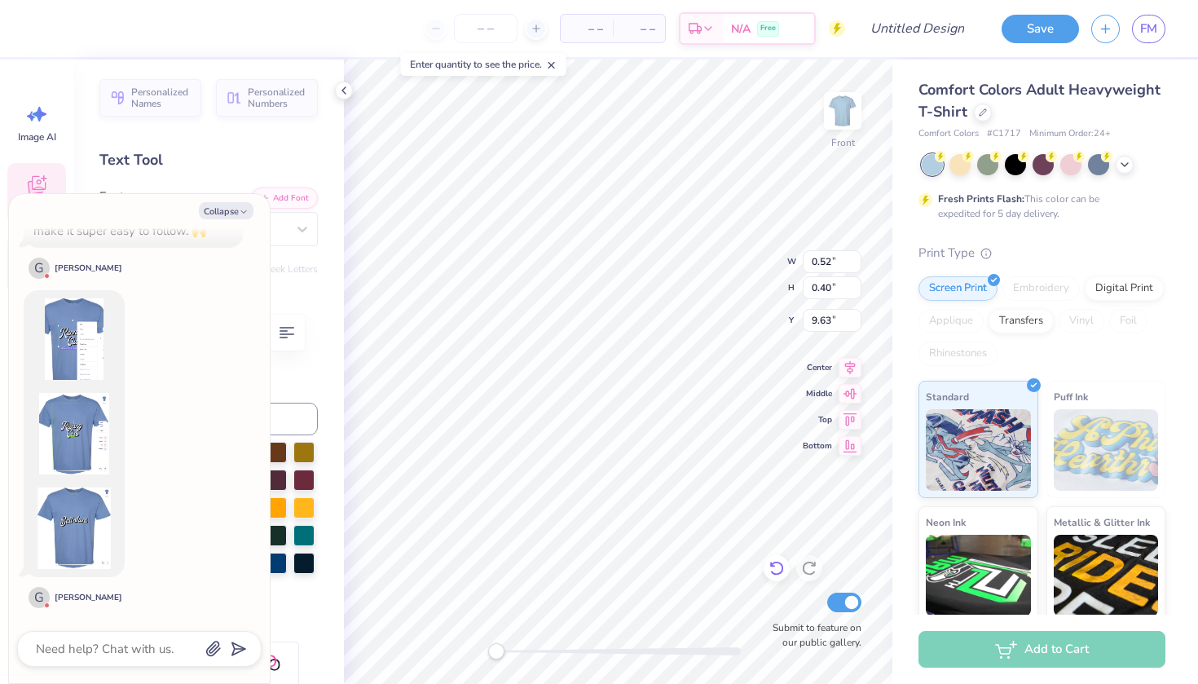
type textarea "x"
type input "0.52"
type input "0.40"
type input "9.63"
click at [777, 573] on icon at bounding box center [777, 568] width 16 height 16
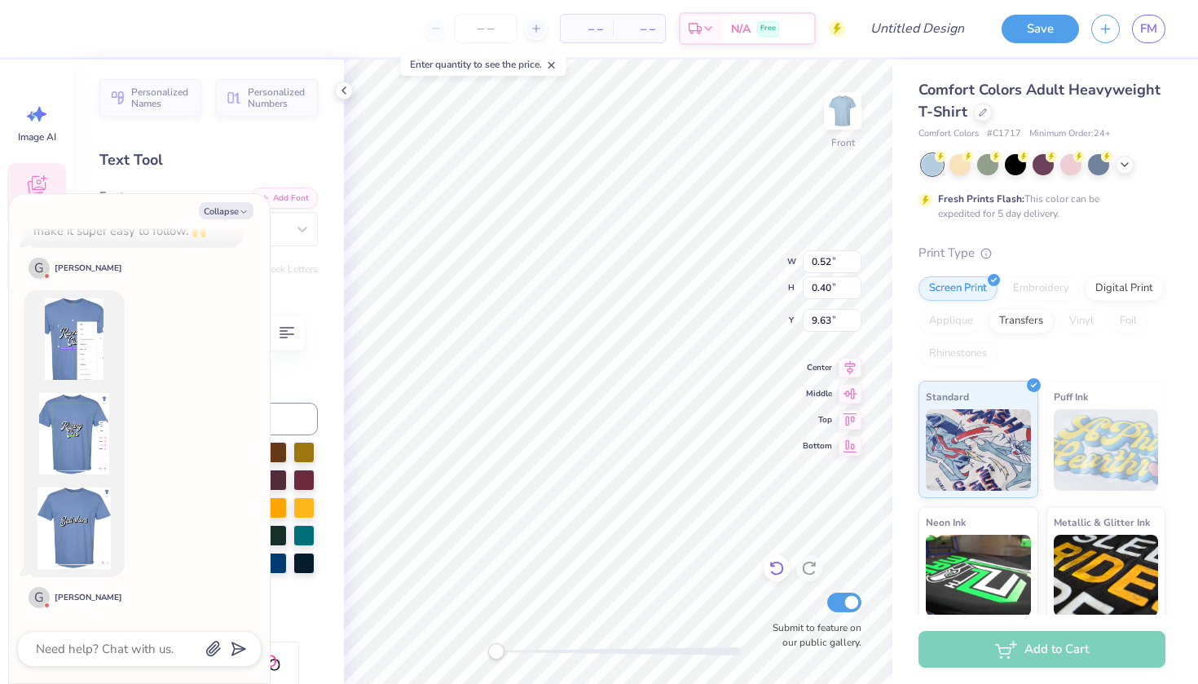
type textarea "x"
type input "13.93"
type input "16.89"
type input "5.31"
type textarea "x"
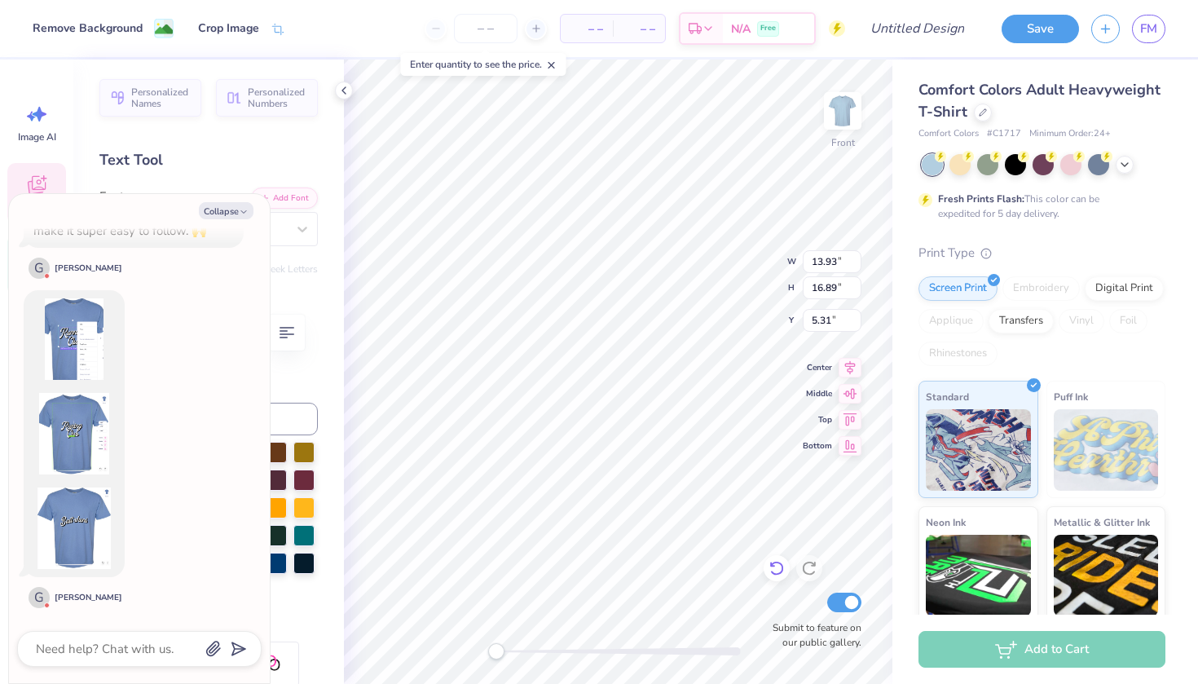
type input "0.52"
type input "0.40"
type input "9.72"
type textarea "x"
type input "0.61"
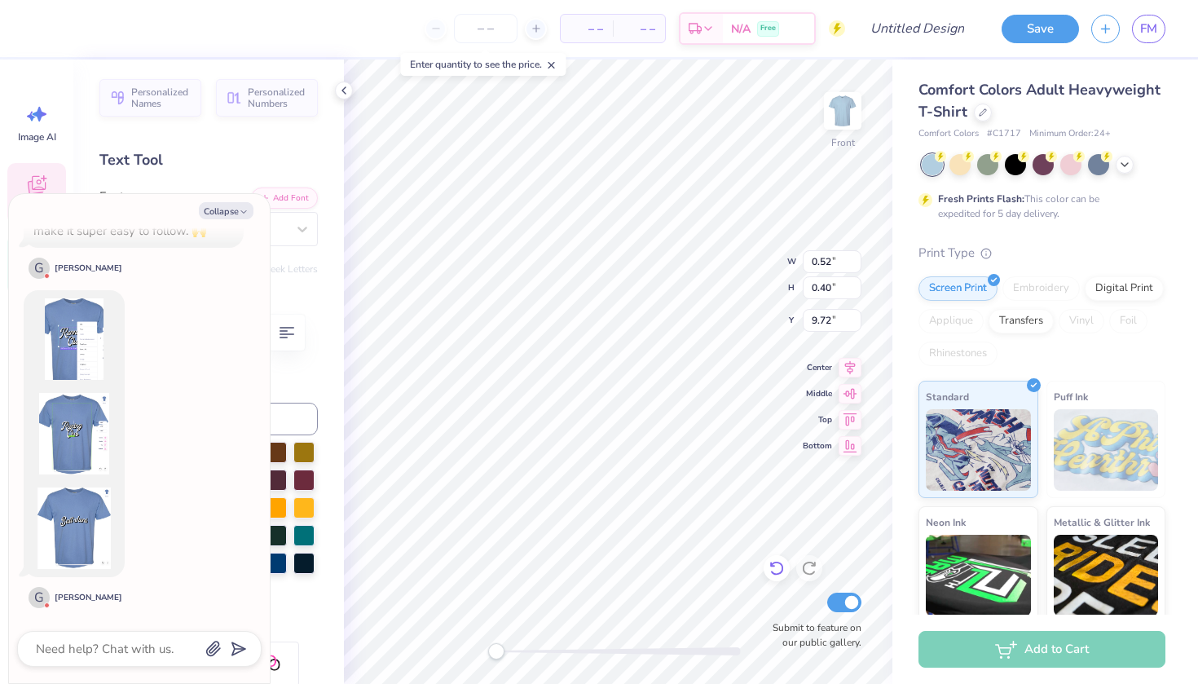
type input "0.51"
type input "11.58"
type textarea "x"
type input "13.93"
type input "16.89"
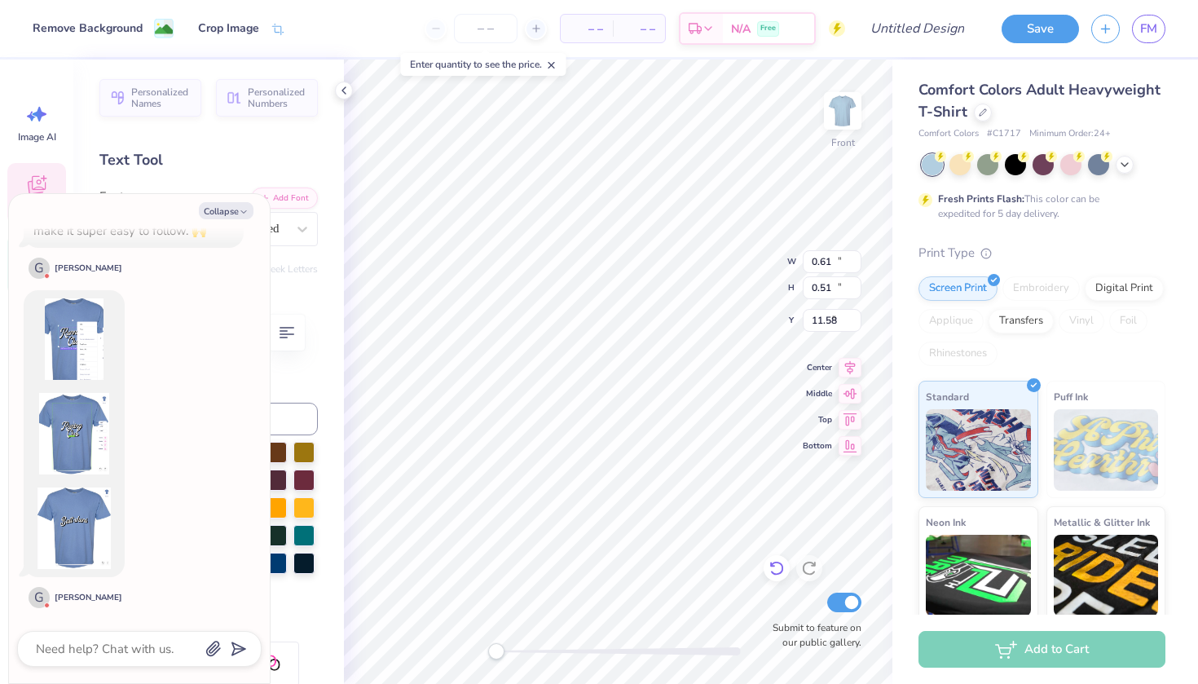
type input "5.31"
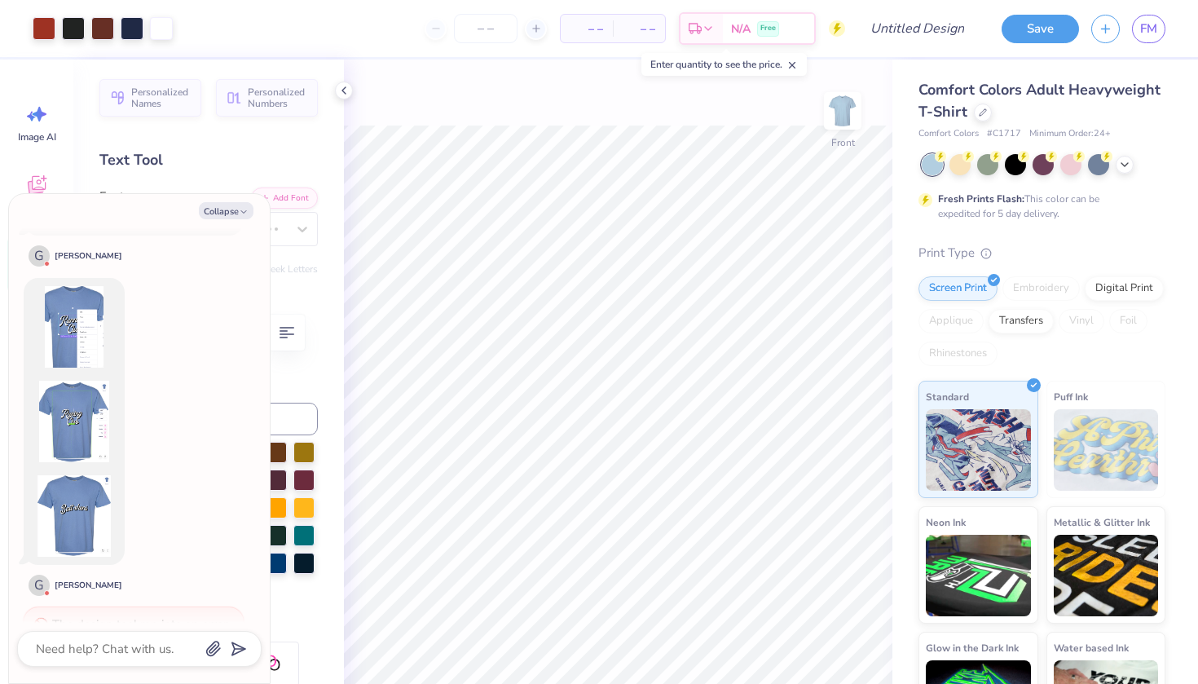
type textarea "x"
